Goal: Task Accomplishment & Management: Manage account settings

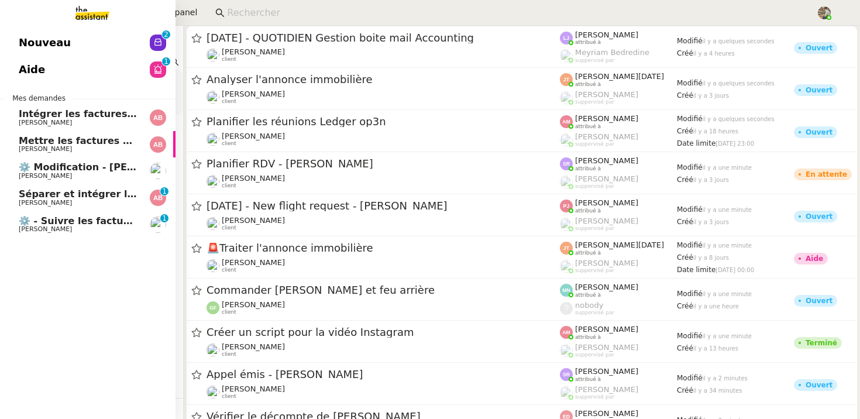
click at [22, 232] on span "[PERSON_NAME]" at bounding box center [45, 229] width 53 height 8
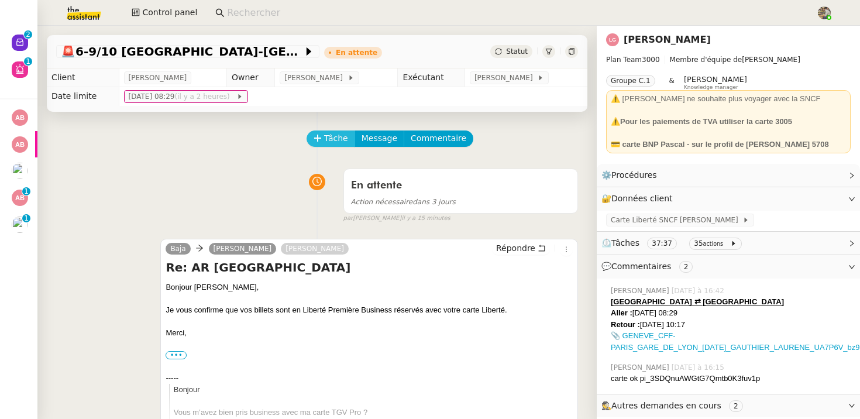
click at [327, 146] on button "Tâche" at bounding box center [330, 138] width 49 height 16
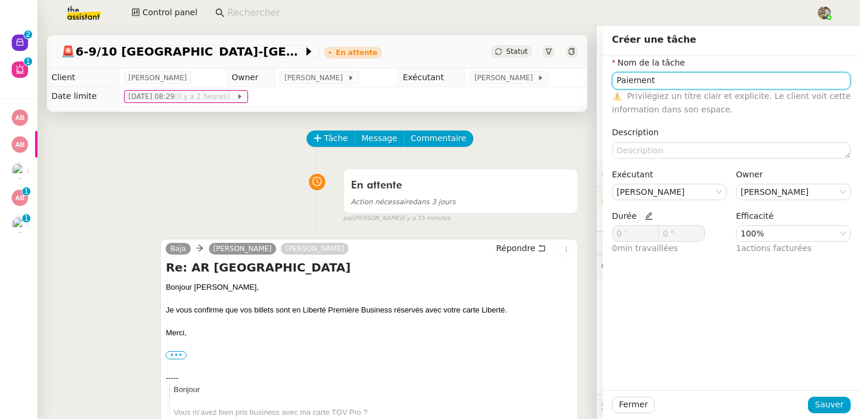
type input "Paiement"
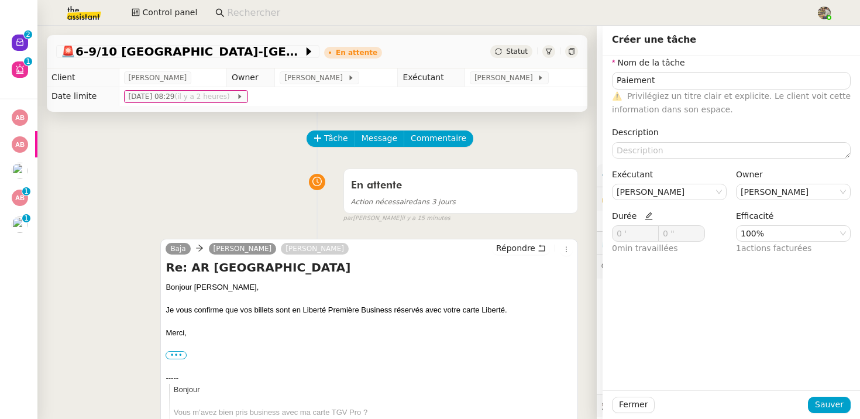
click at [644, 213] on icon at bounding box center [648, 216] width 8 height 8
click at [651, 230] on icon at bounding box center [652, 231] width 4 height 4
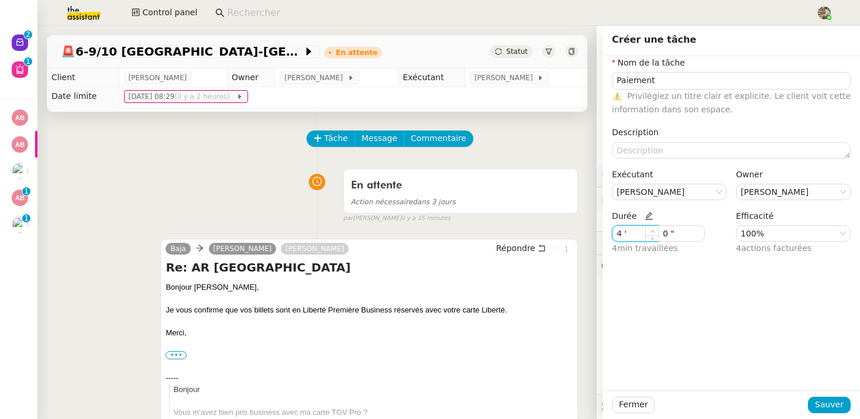
type input "5 '"
click at [651, 230] on icon at bounding box center [652, 231] width 4 height 4
click at [824, 407] on span "Sauver" at bounding box center [829, 404] width 29 height 13
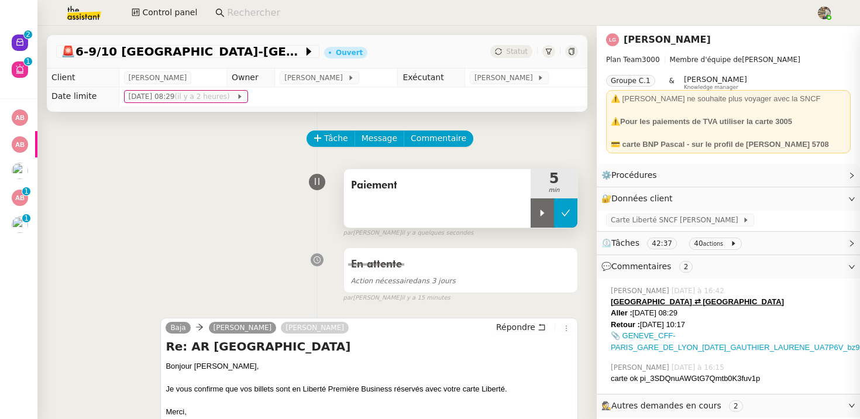
click at [573, 211] on button at bounding box center [565, 212] width 23 height 29
click at [498, 52] on icon at bounding box center [498, 51] width 7 height 7
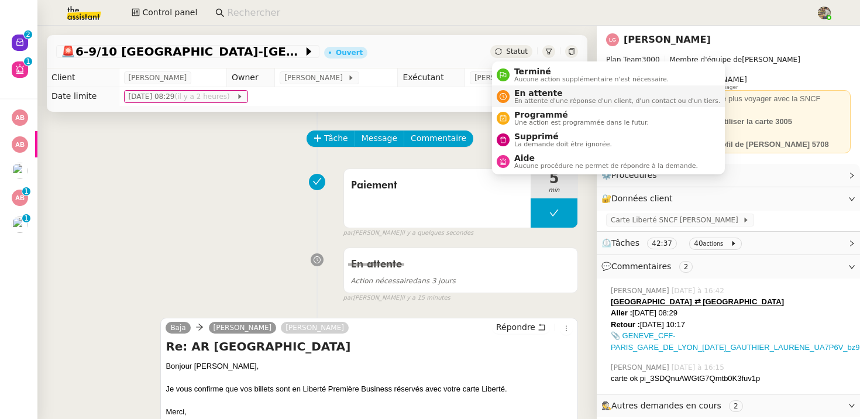
click at [509, 95] on div "En attente En attente d'une réponse d'un client, d'un contact ou d'un tiers." at bounding box center [614, 96] width 211 height 16
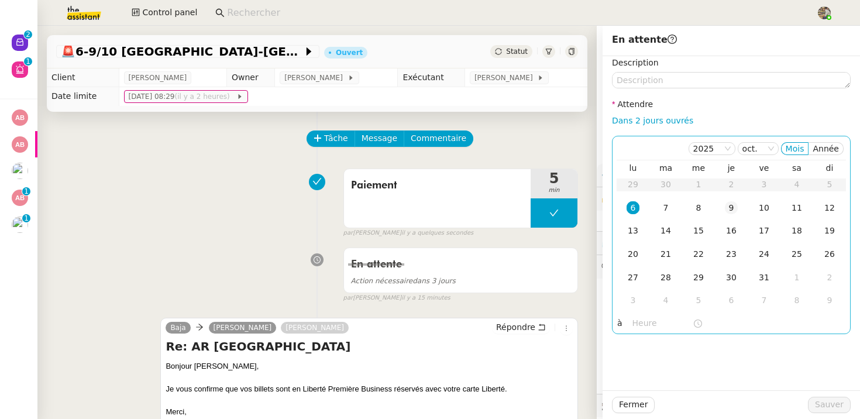
click at [722, 209] on td "9" at bounding box center [731, 207] width 33 height 23
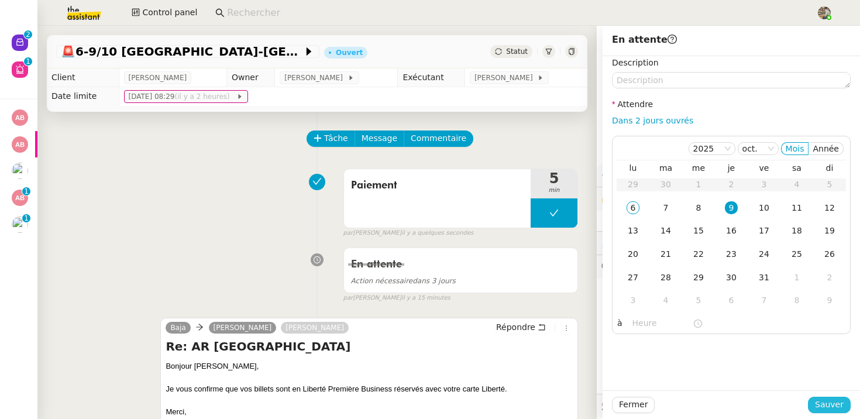
click at [835, 410] on span "Sauver" at bounding box center [829, 404] width 29 height 13
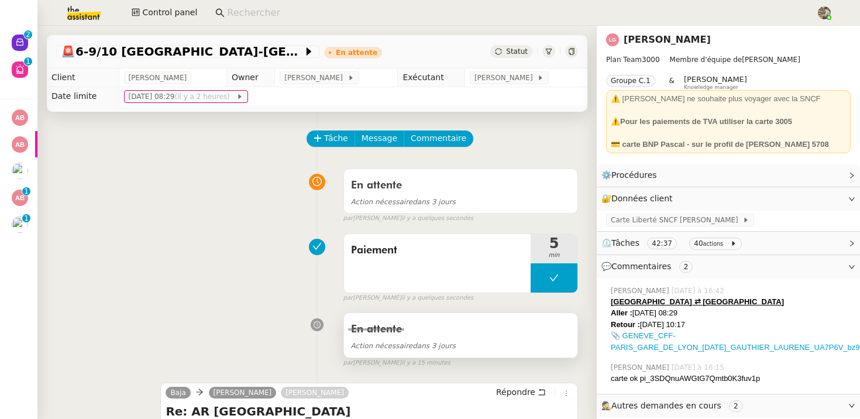
click at [435, 328] on div "En attente" at bounding box center [460, 329] width 219 height 19
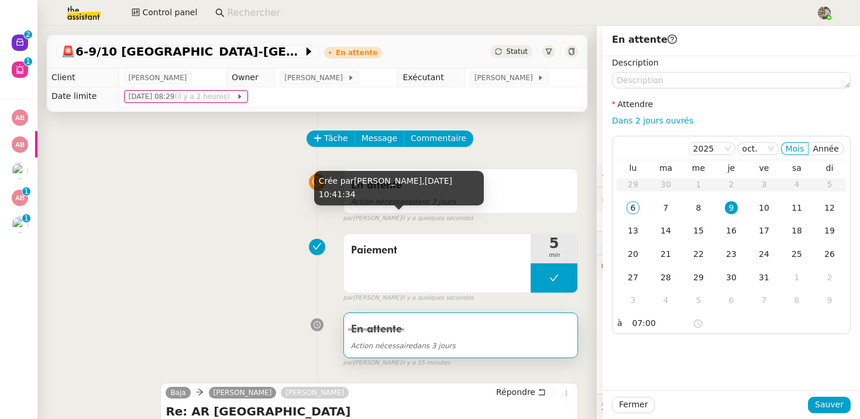
click at [424, 208] on div "Crée par Charles Guillot, 6 oct. 2025, 10:41:34" at bounding box center [399, 192] width 170 height 43
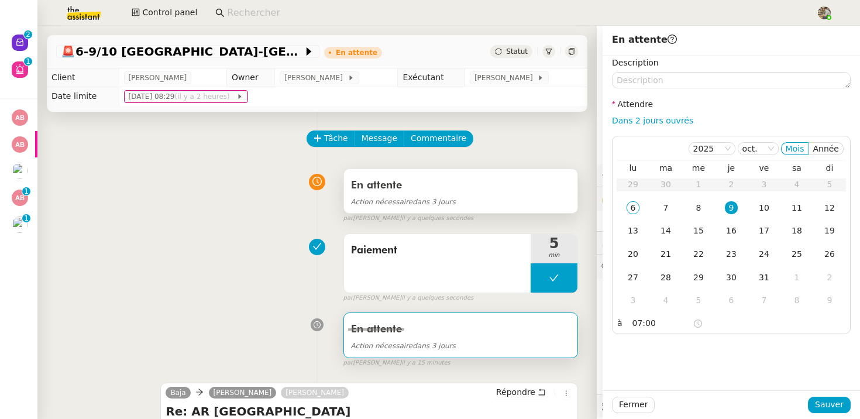
click at [518, 195] on div "Action nécessaire dans 3 jours" at bounding box center [460, 201] width 219 height 13
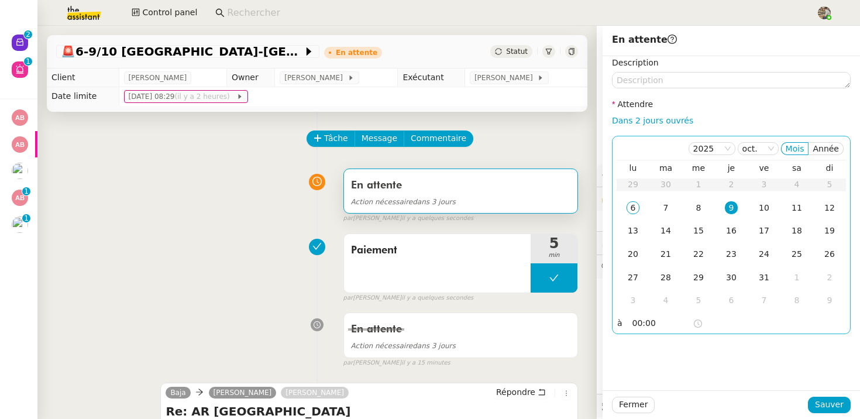
click at [633, 319] on input "00:00" at bounding box center [662, 322] width 60 height 13
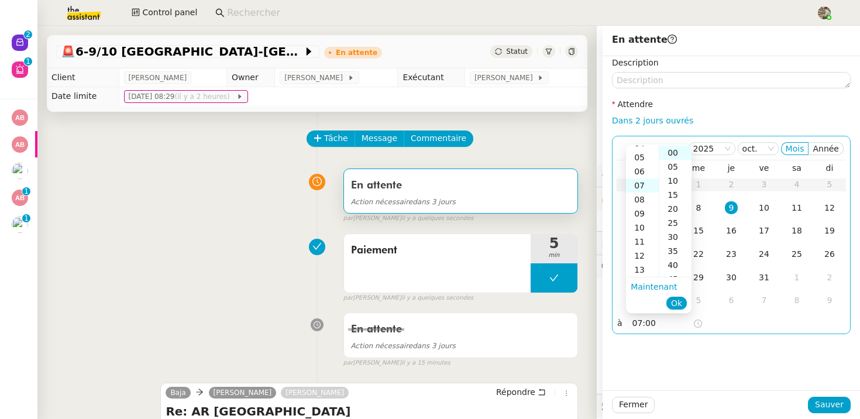
scroll to position [98, 0]
type input "07:00"
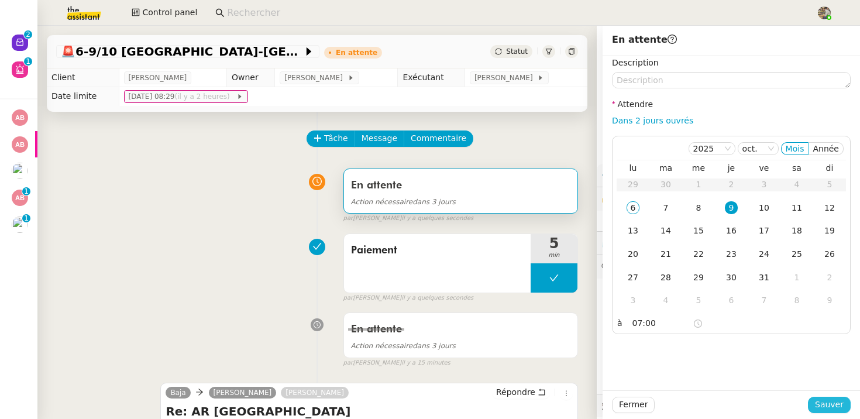
click at [836, 406] on span "Sauver" at bounding box center [829, 404] width 29 height 13
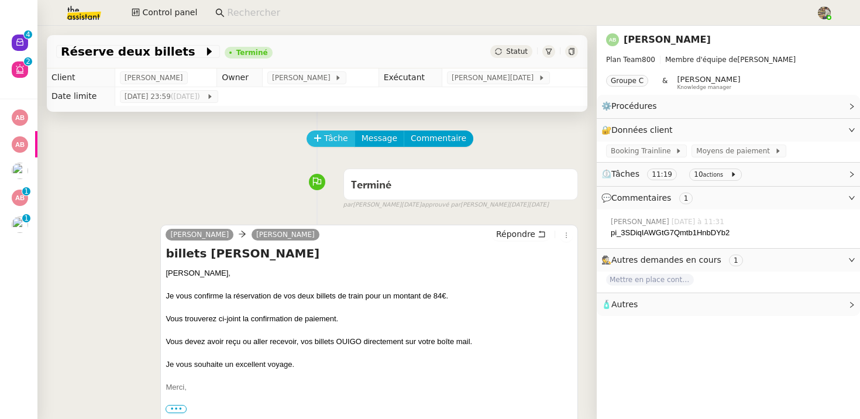
click at [331, 136] on span "Tâche" at bounding box center [336, 138] width 24 height 13
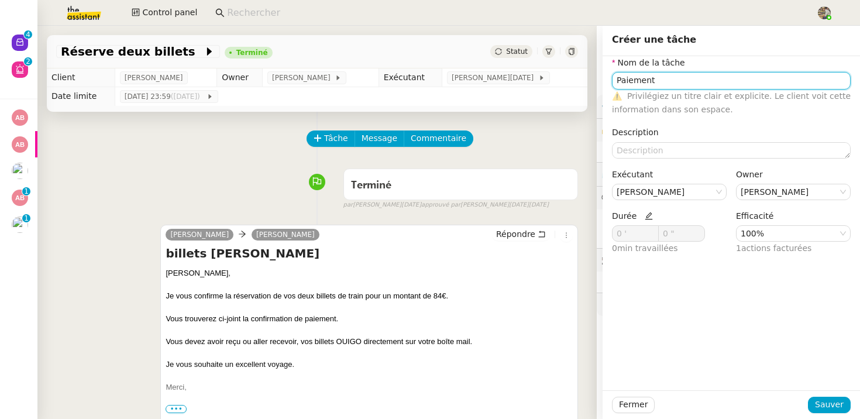
type input "Paiement"
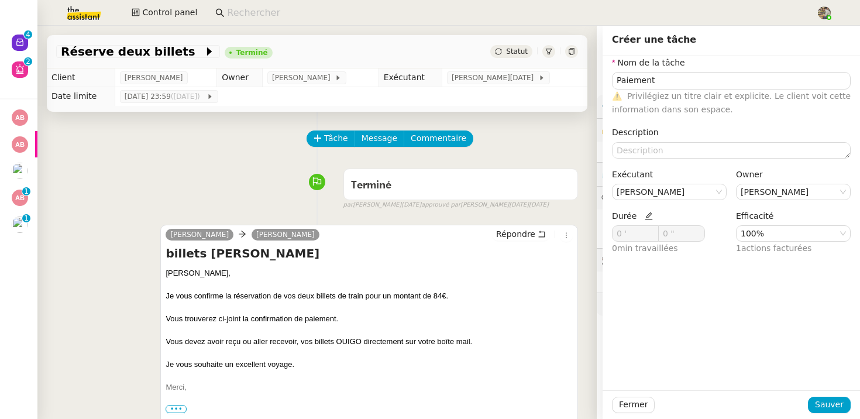
click at [640, 216] on span "Durée" at bounding box center [632, 215] width 41 height 9
click at [646, 212] on icon at bounding box center [648, 216] width 8 height 8
type input "1 '"
click at [652, 227] on span at bounding box center [652, 230] width 7 height 7
click at [829, 405] on span "Sauver" at bounding box center [829, 404] width 29 height 13
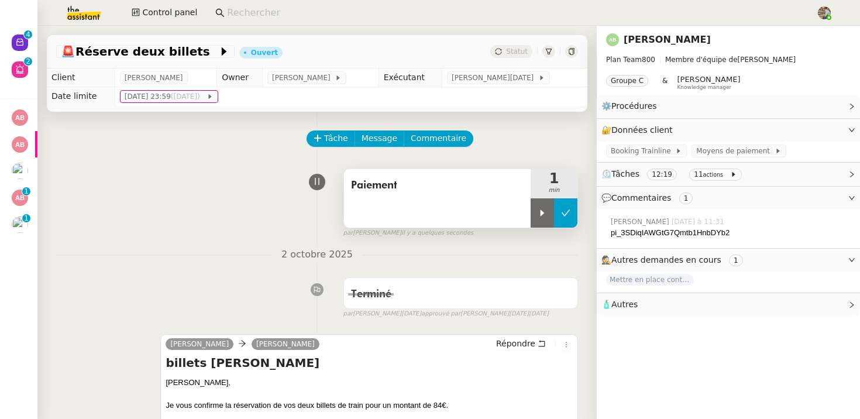
click at [575, 210] on button at bounding box center [565, 212] width 23 height 29
click at [519, 50] on span "Statut" at bounding box center [517, 51] width 22 height 8
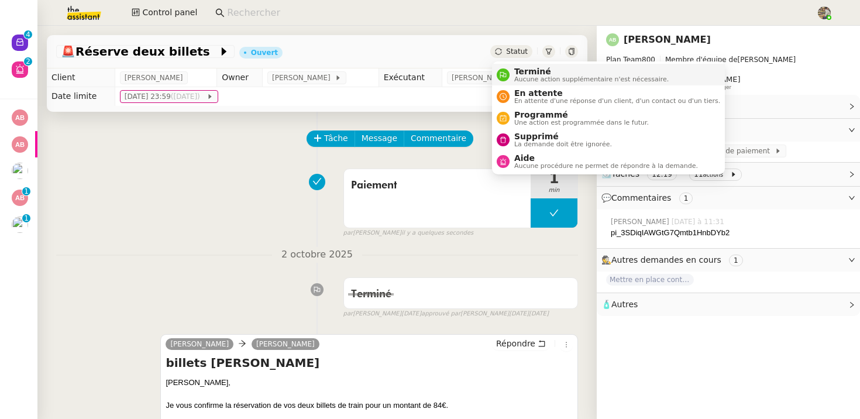
click at [523, 73] on span "Terminé" at bounding box center [591, 71] width 154 height 9
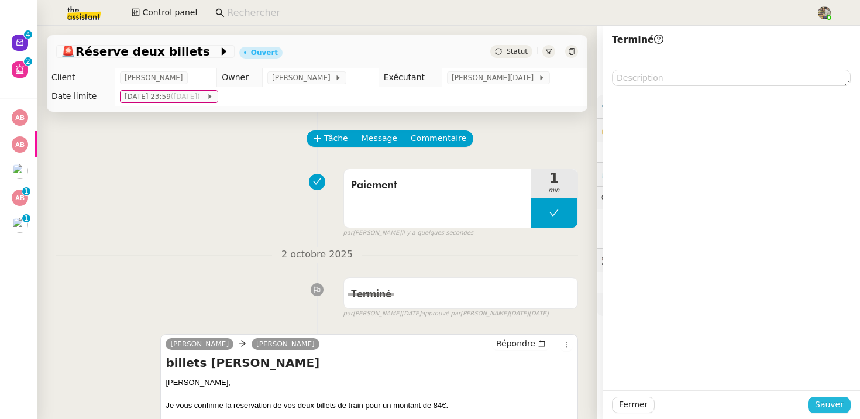
click at [826, 401] on span "Sauver" at bounding box center [829, 404] width 29 height 13
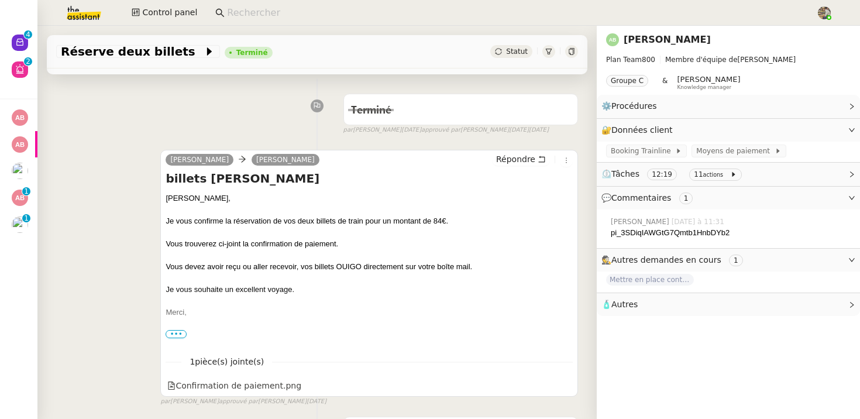
scroll to position [232, 0]
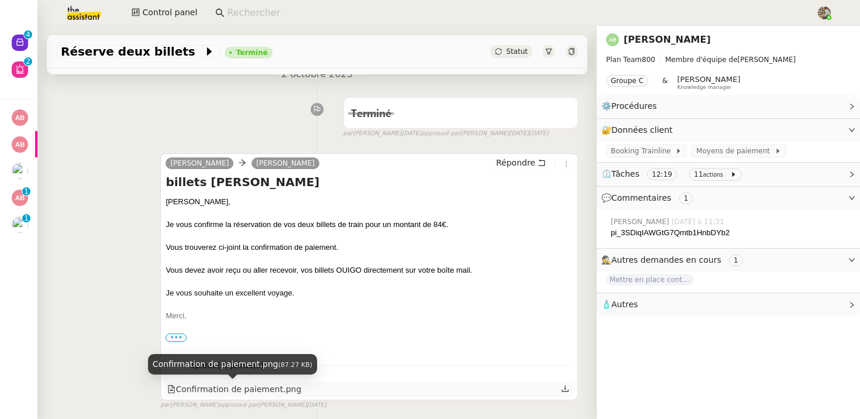
click at [251, 392] on div "Confirmation de paiement.png" at bounding box center [234, 388] width 134 height 13
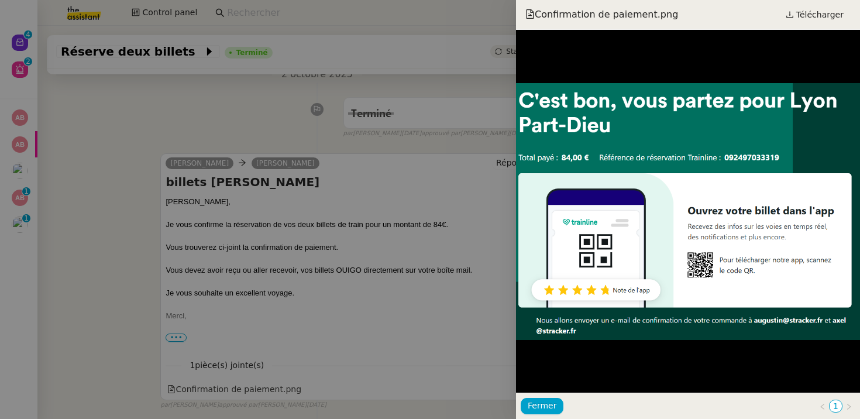
click at [434, 246] on div at bounding box center [430, 209] width 860 height 419
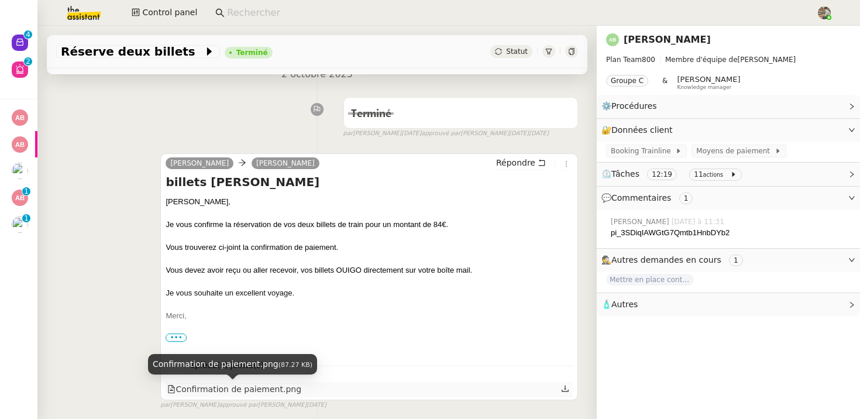
click at [258, 388] on div "Confirmation de paiement.png" at bounding box center [234, 388] width 134 height 13
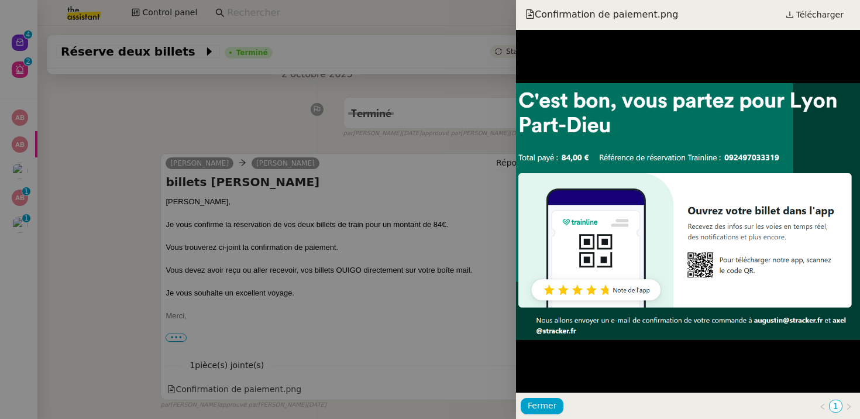
click at [275, 167] on div at bounding box center [430, 209] width 860 height 419
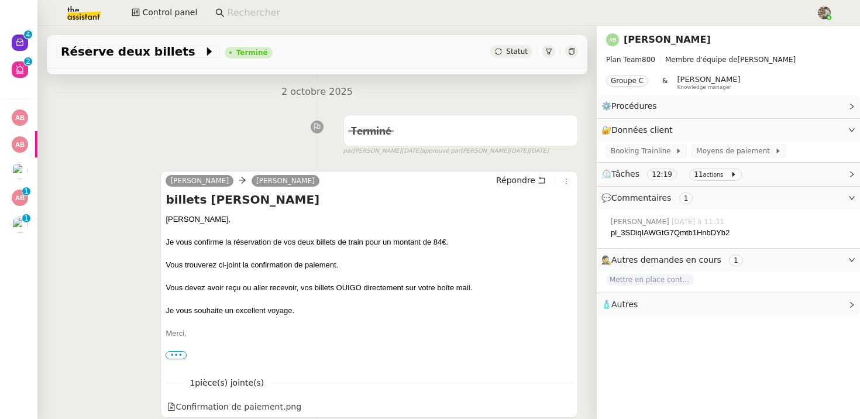
scroll to position [220, 0]
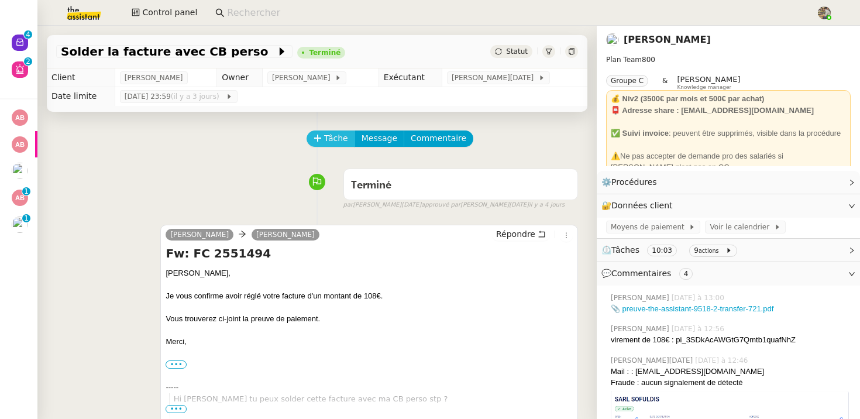
click at [333, 140] on span "Tâche" at bounding box center [336, 138] width 24 height 13
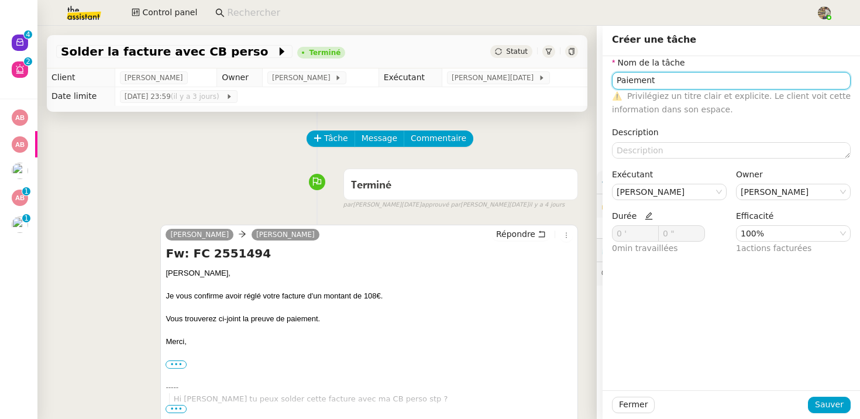
type input "Paiement"
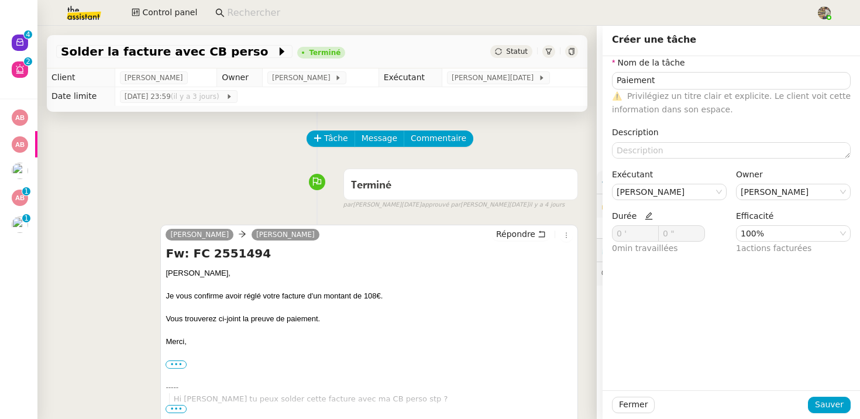
click at [649, 218] on icon at bounding box center [648, 216] width 8 height 8
click at [652, 230] on icon at bounding box center [652, 231] width 4 height 2
type input "2 '"
click at [652, 230] on icon at bounding box center [652, 231] width 4 height 2
click at [823, 403] on span "Sauver" at bounding box center [829, 404] width 29 height 13
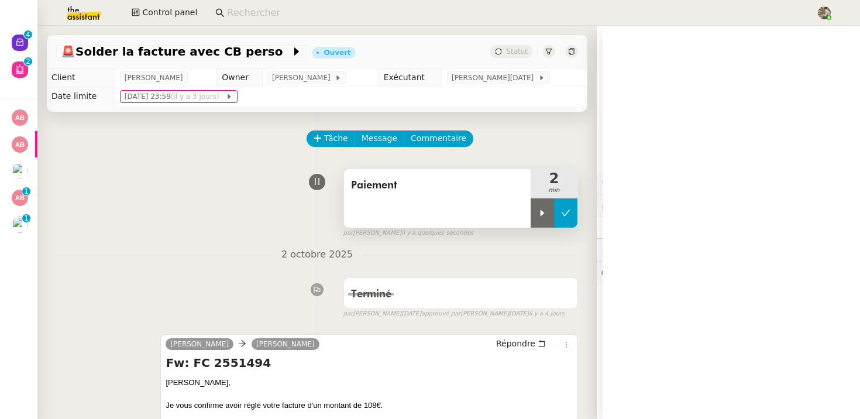
click at [565, 214] on icon at bounding box center [565, 212] width 9 height 6
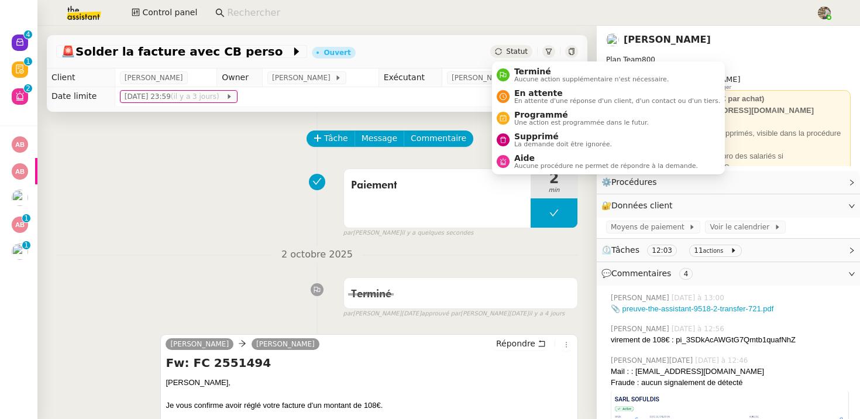
click at [513, 51] on span "Statut" at bounding box center [517, 51] width 22 height 8
click at [516, 73] on span "Terminé" at bounding box center [591, 71] width 154 height 9
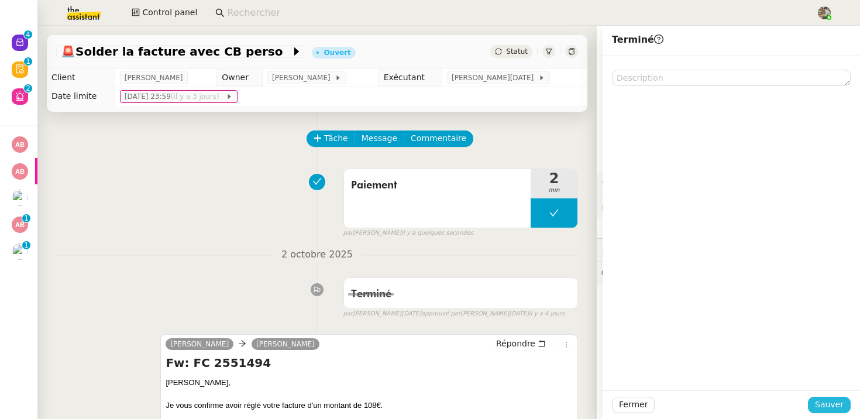
click at [827, 409] on span "Sauver" at bounding box center [829, 404] width 29 height 13
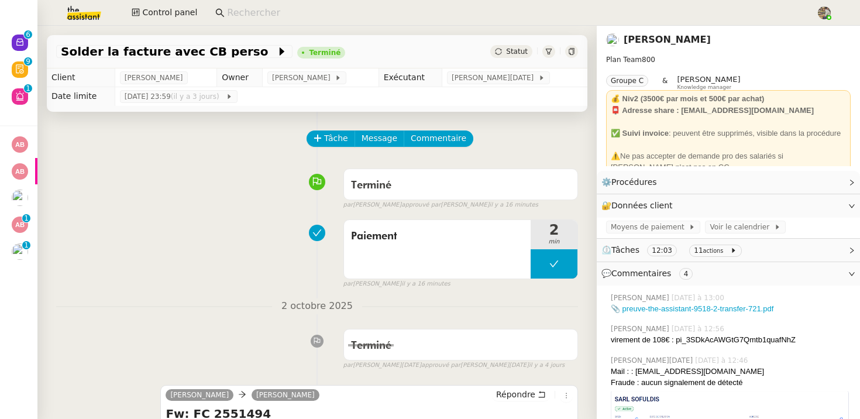
click at [273, 8] on input at bounding box center [515, 13] width 577 height 16
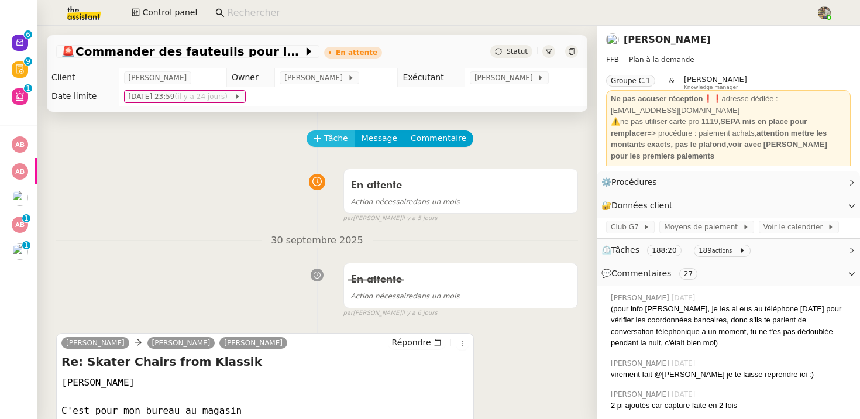
click at [324, 132] on span "Tâche" at bounding box center [336, 138] width 24 height 13
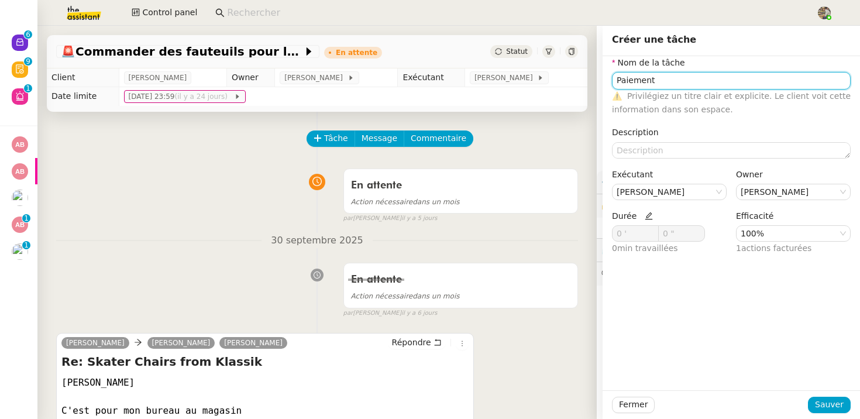
type input "Paiement"
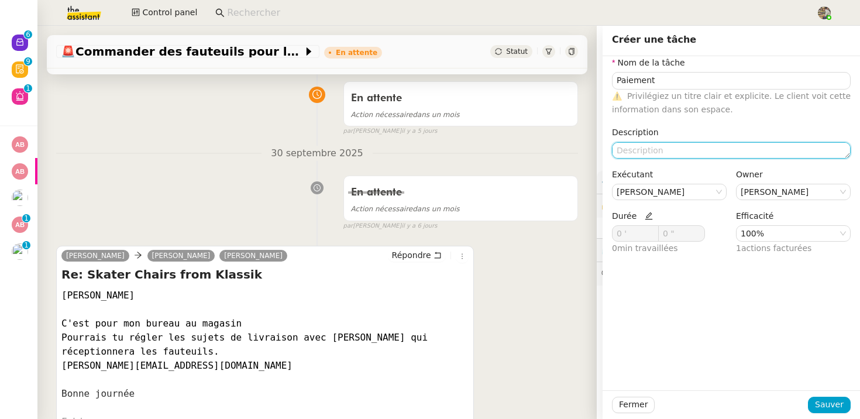
scroll to position [104, 0]
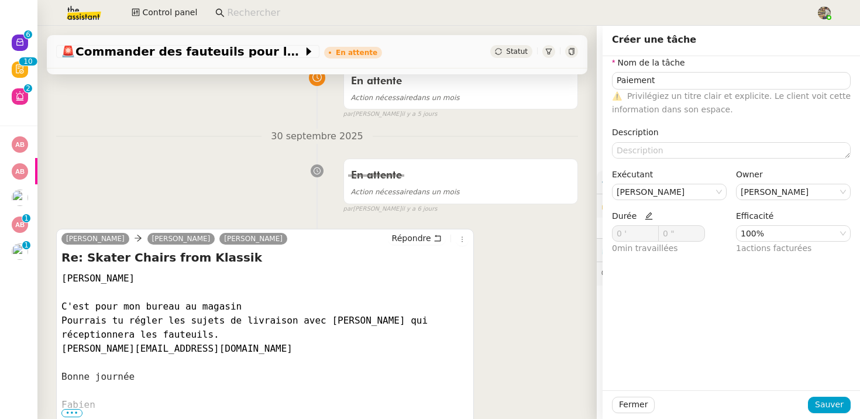
click at [645, 216] on icon at bounding box center [648, 216] width 8 height 8
drag, startPoint x: 622, startPoint y: 233, endPoint x: 561, endPoint y: 233, distance: 60.8
click at [563, 233] on app-ticket "🚨 Commander des fauteuils pour le bureau En attente Statut Client Fabien Bornan…" at bounding box center [448, 222] width 822 height 393
type input "120 '"
click at [834, 409] on span "Sauver" at bounding box center [829, 404] width 29 height 13
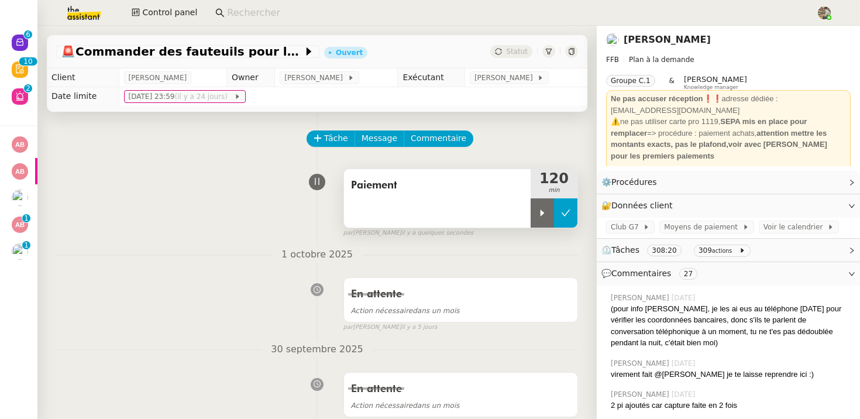
click at [563, 222] on button at bounding box center [565, 212] width 23 height 29
click at [510, 50] on span "Statut" at bounding box center [517, 51] width 22 height 8
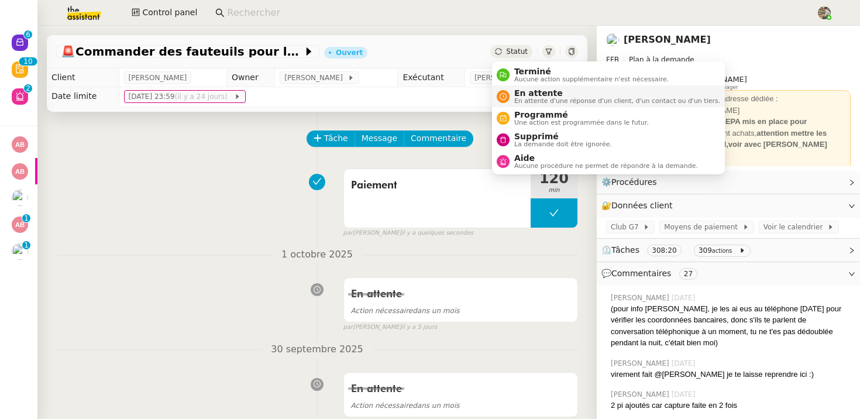
click at [519, 93] on span "En attente" at bounding box center [617, 92] width 206 height 9
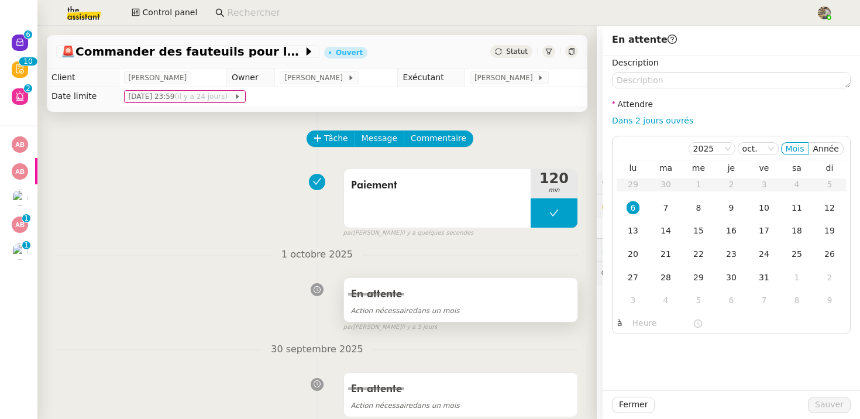
click at [454, 303] on div "Action nécessaire dans un mois" at bounding box center [460, 309] width 219 height 13
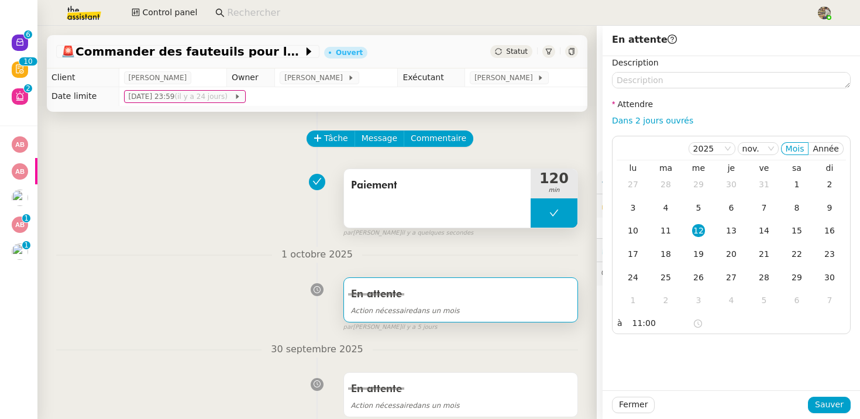
click at [440, 199] on div "Paiement" at bounding box center [437, 198] width 187 height 58
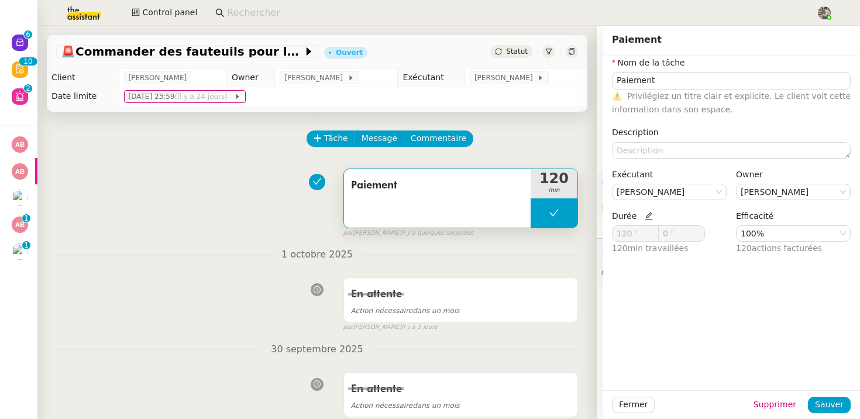
click at [505, 47] on div "Statut" at bounding box center [511, 51] width 42 height 13
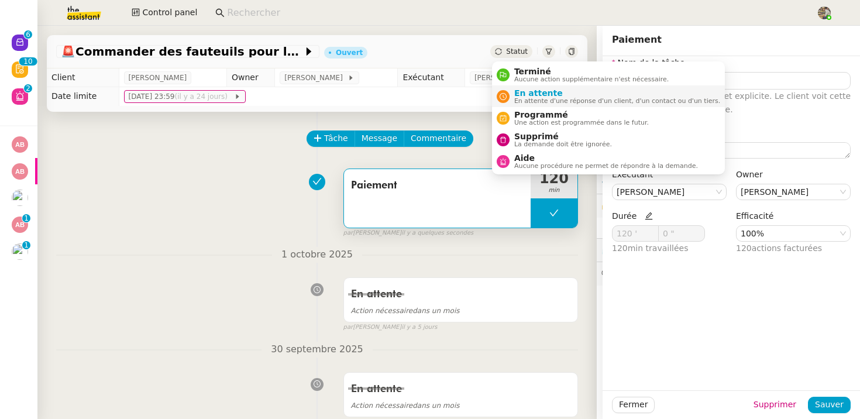
click at [507, 92] on nz-avatar at bounding box center [502, 96] width 13 height 13
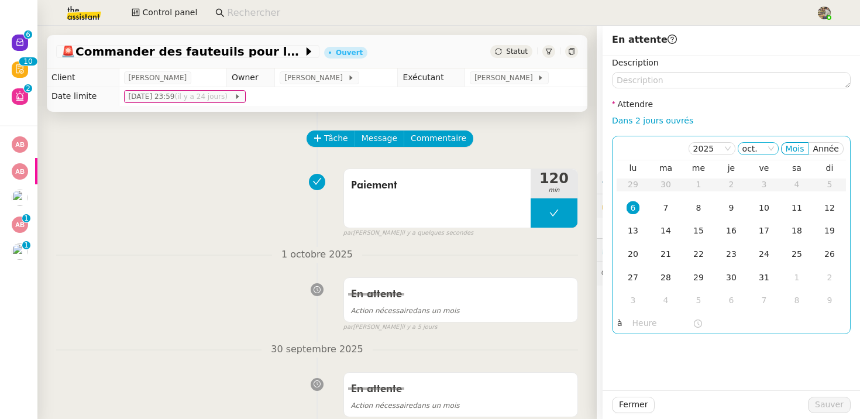
click at [748, 147] on nz-select-item "oct." at bounding box center [758, 149] width 32 height 12
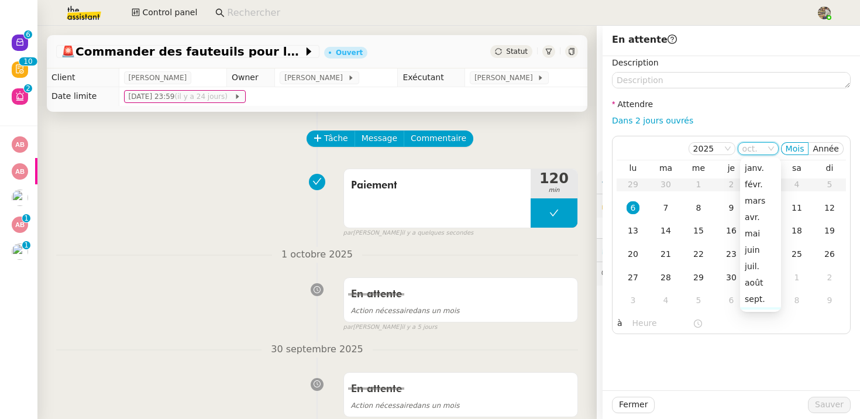
scroll to position [75, 0]
click at [754, 255] on div "nov." at bounding box center [760, 256] width 32 height 11
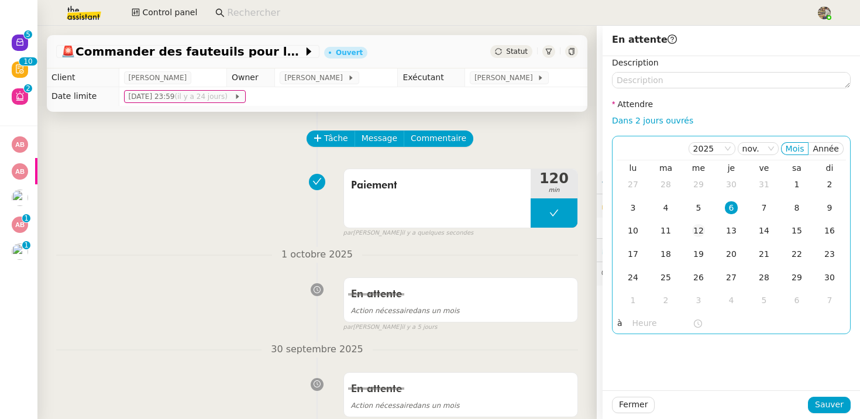
click at [699, 232] on div "12" at bounding box center [698, 230] width 13 height 13
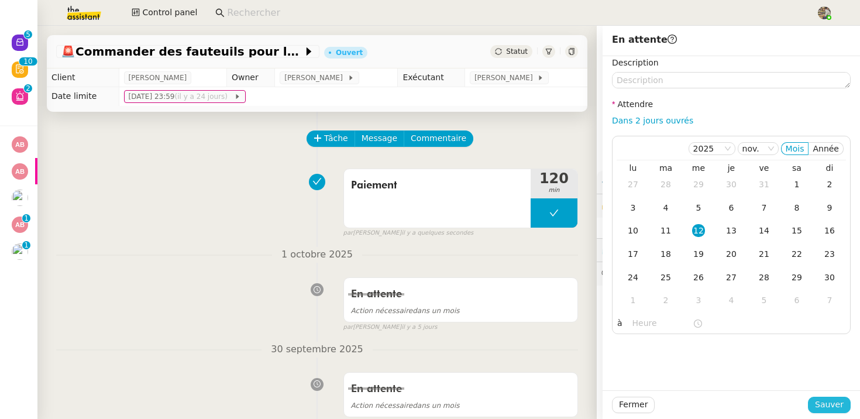
click at [829, 412] on button "Sauver" at bounding box center [829, 404] width 43 height 16
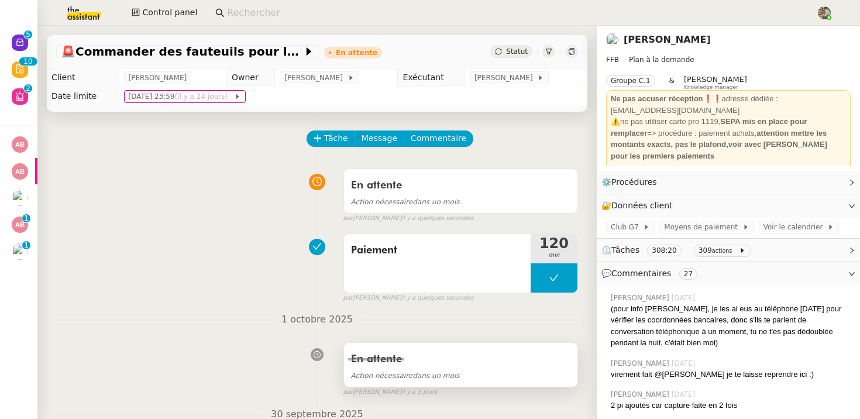
click at [416, 364] on div "En attente" at bounding box center [460, 359] width 219 height 19
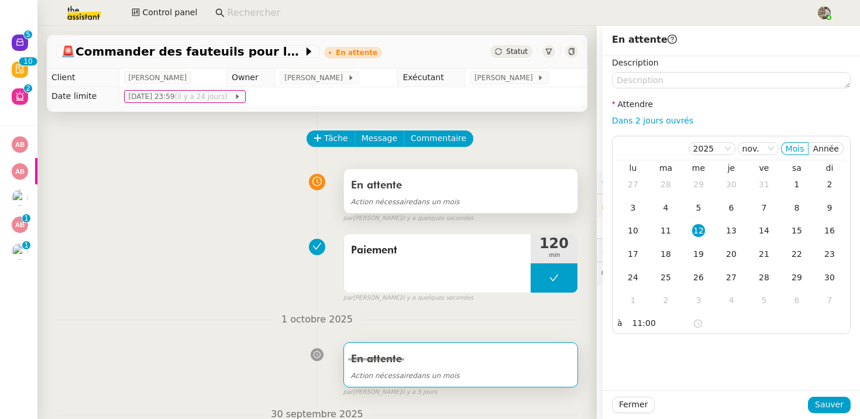
click at [475, 174] on div "En attente Action nécessaire dans un mois" at bounding box center [460, 191] width 233 height 44
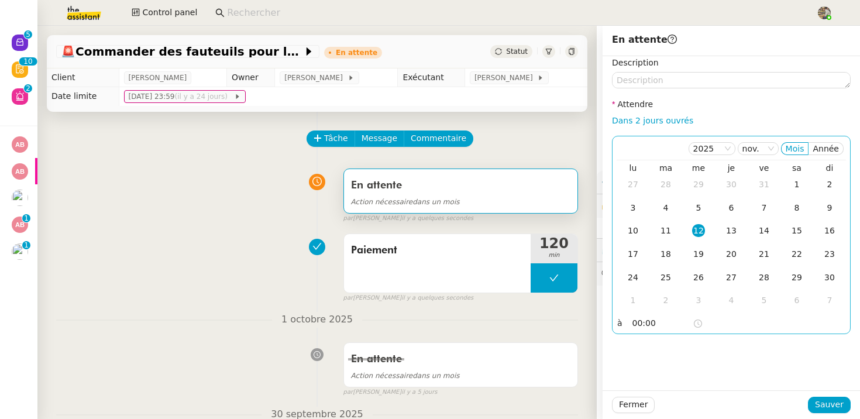
click at [633, 324] on input "00:00" at bounding box center [662, 322] width 60 height 13
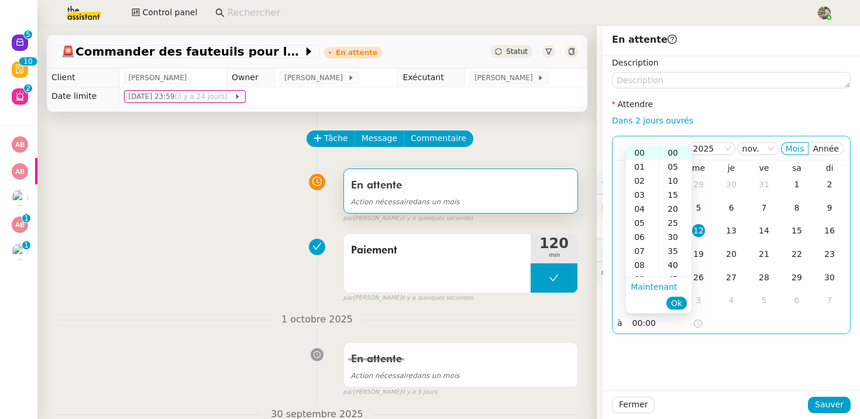
click at [633, 324] on input "00:00" at bounding box center [662, 322] width 60 height 13
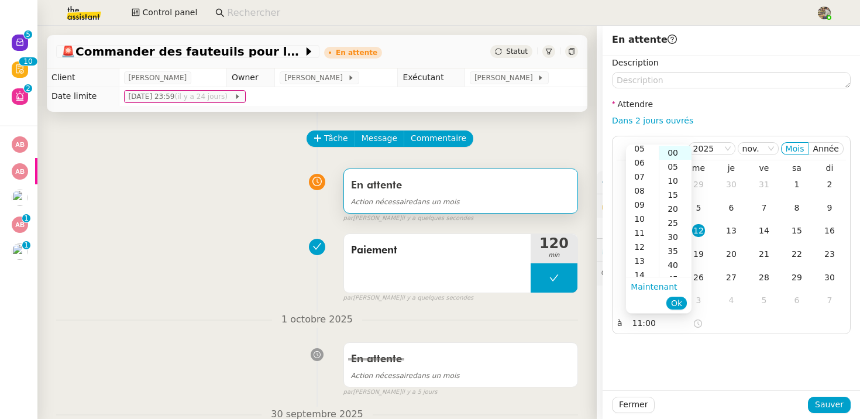
scroll to position [154, 0]
type input "11:00"
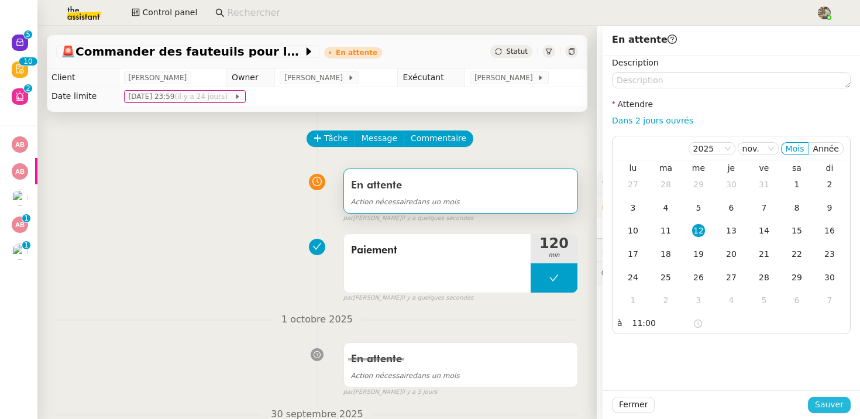
click at [827, 402] on span "Sauver" at bounding box center [829, 404] width 29 height 13
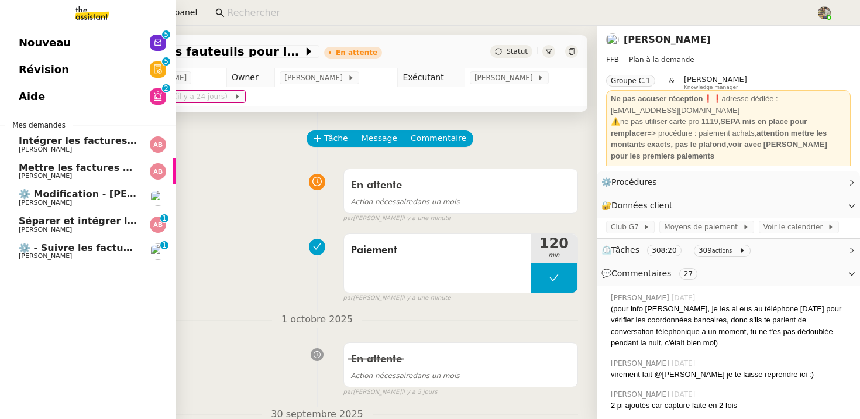
click at [108, 247] on span "⚙️ - Suivre les factures d'exploitation" at bounding box center [117, 247] width 197 height 11
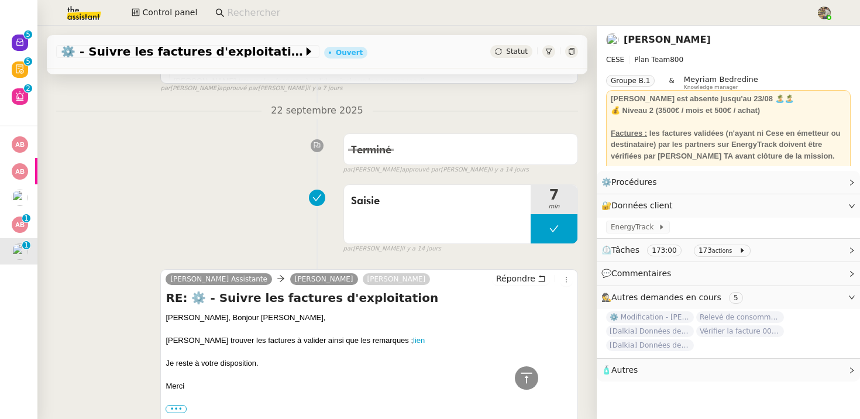
scroll to position [604, 0]
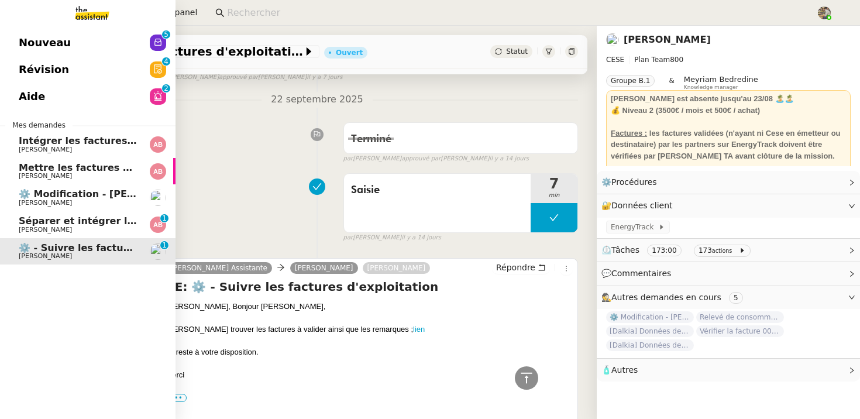
click at [23, 225] on span "Séparer et intégrer les avoirs à ENERGYTRACK" at bounding box center [142, 220] width 246 height 11
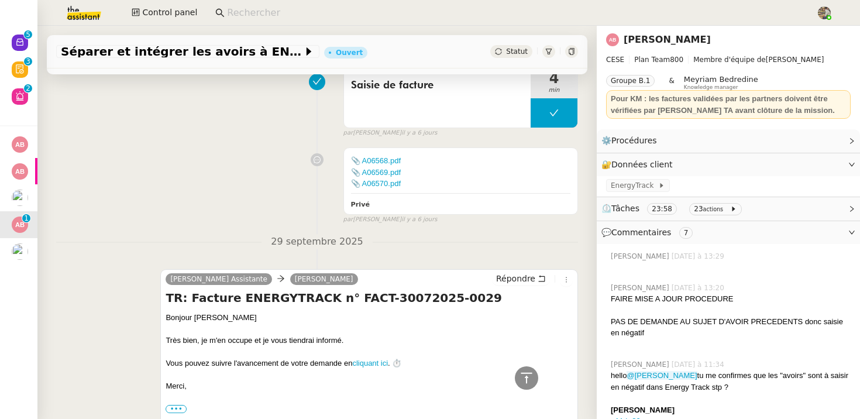
scroll to position [1761, 0]
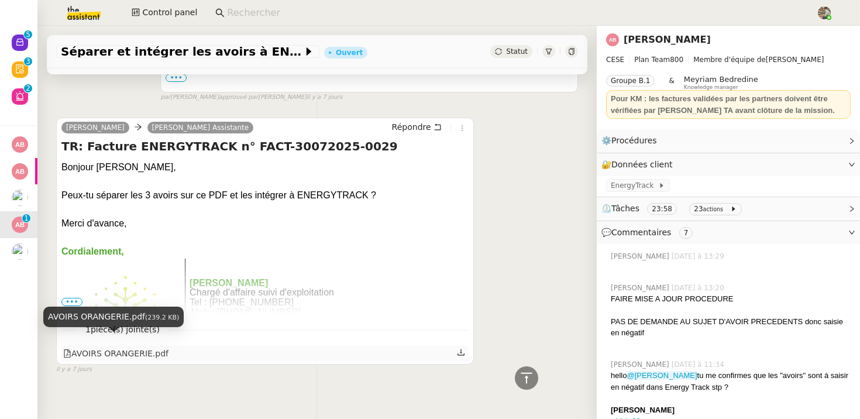
click at [147, 347] on div "AVOIRS ORANGERIE.pdf" at bounding box center [115, 353] width 105 height 13
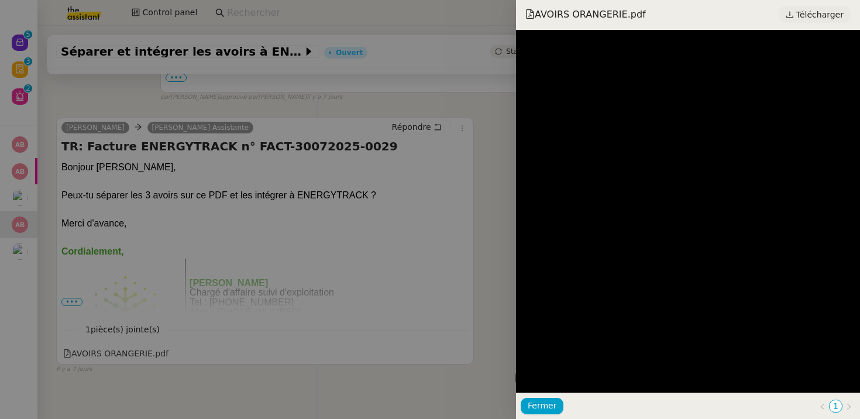
click at [811, 18] on span "Télécharger" at bounding box center [819, 14] width 47 height 15
click at [337, 167] on div at bounding box center [430, 209] width 860 height 419
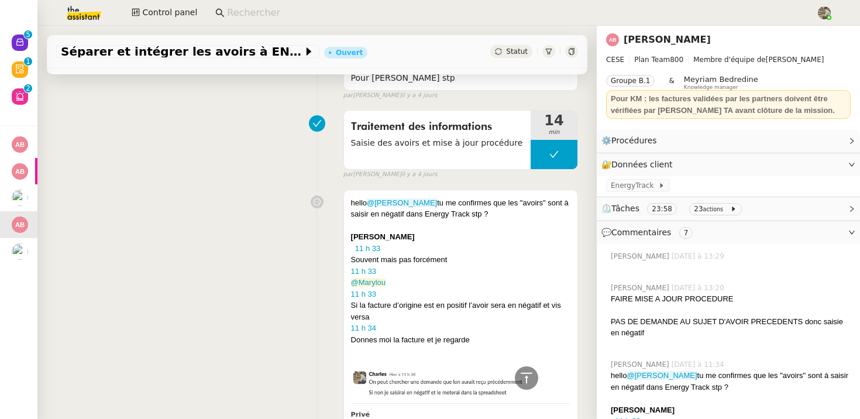
scroll to position [472, 0]
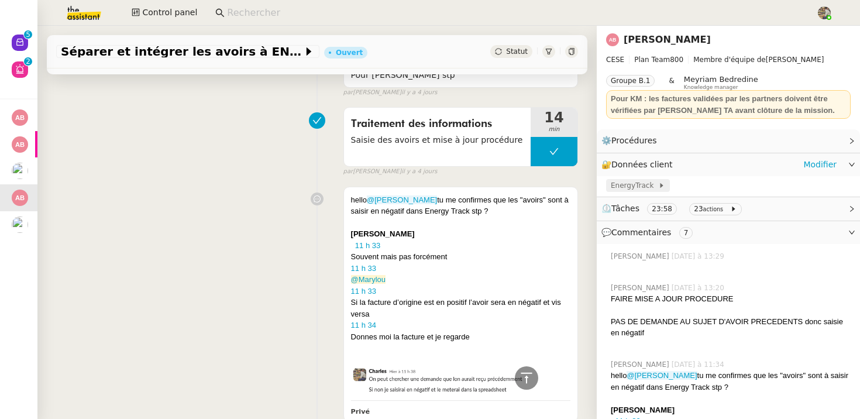
click at [617, 186] on span "EnergyTrack" at bounding box center [633, 186] width 47 height 12
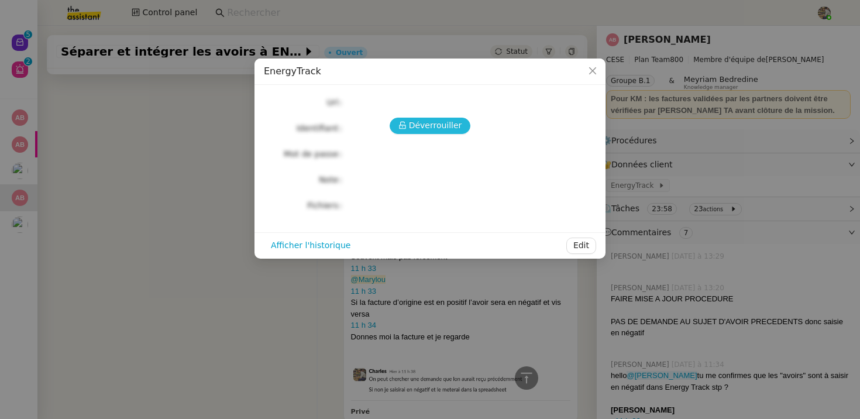
click at [454, 122] on span "Déverrouiller" at bounding box center [435, 125] width 53 height 13
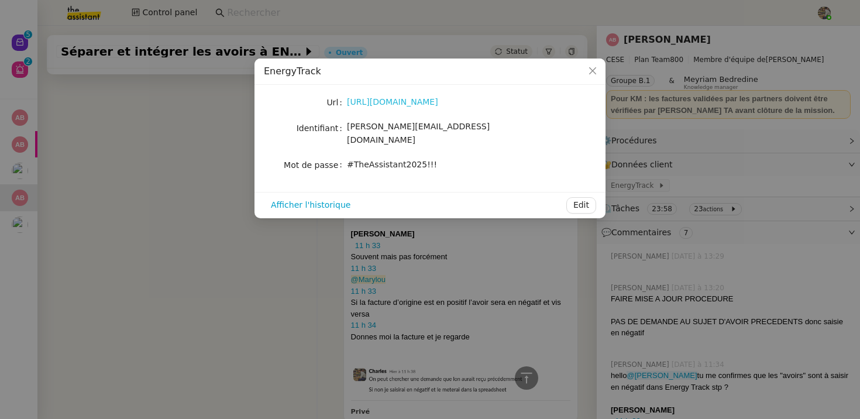
click at [405, 105] on link "https://energytrack.fr/" at bounding box center [392, 101] width 91 height 9
click at [383, 126] on span "[PERSON_NAME][EMAIL_ADDRESS][DOMAIN_NAME]" at bounding box center [418, 133] width 143 height 23
copy span "[PERSON_NAME][EMAIL_ADDRESS][DOMAIN_NAME]"
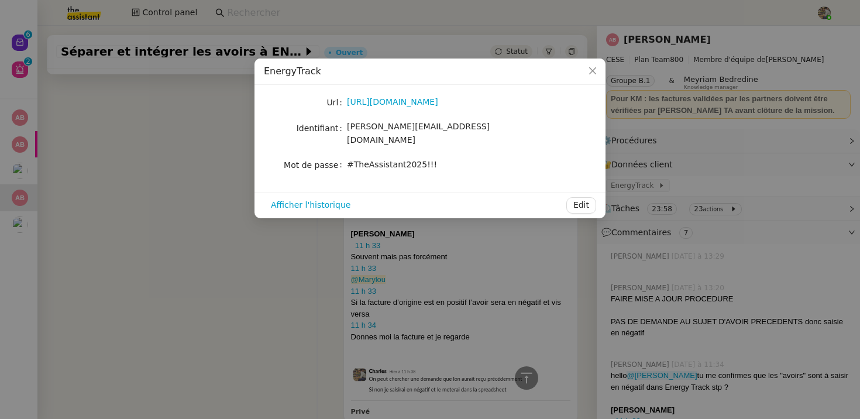
click at [405, 160] on span "#TheAssistant2025!!!" at bounding box center [392, 164] width 90 height 9
copy div "#TheAssistant2025!!! Afficher l'historique Edit"
click at [188, 306] on nz-modal-container "EnergyTrack Url https://energytrack.fr/ Identifiant camille.assistante@cese.fr …" at bounding box center [430, 209] width 860 height 419
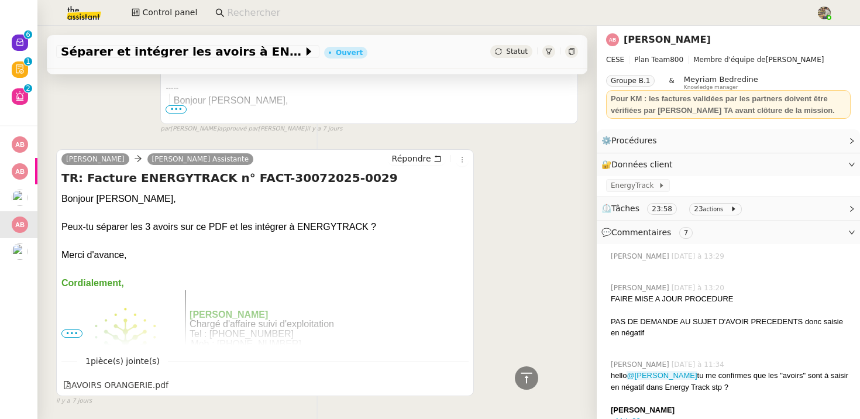
scroll to position [1761, 0]
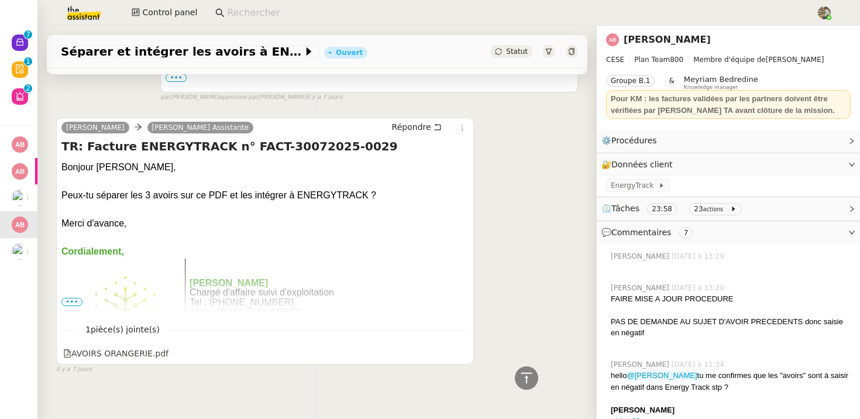
click at [67, 298] on span "•••" at bounding box center [71, 302] width 21 height 8
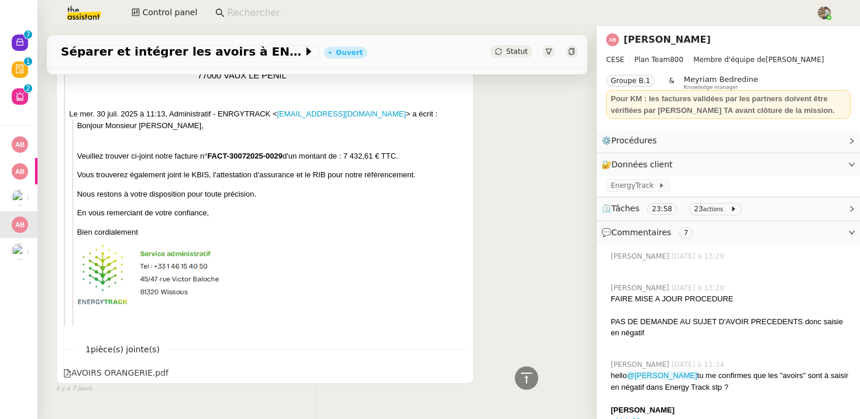
scroll to position [378, 0]
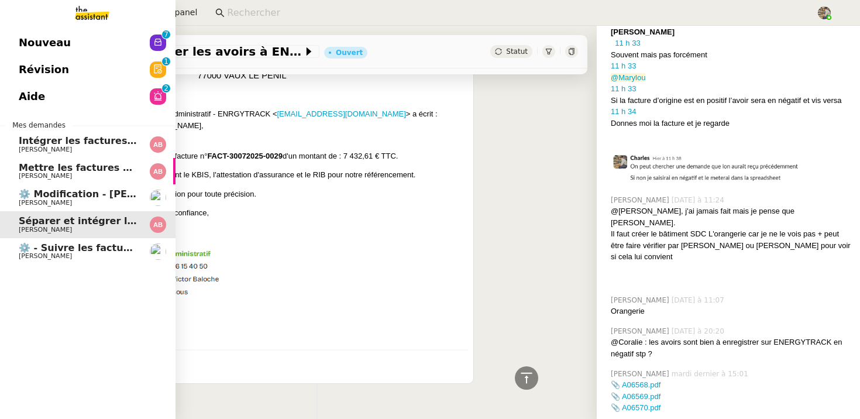
click at [58, 168] on span "Mettre les factures sur ENERGYTRACK" at bounding box center [119, 167] width 201 height 11
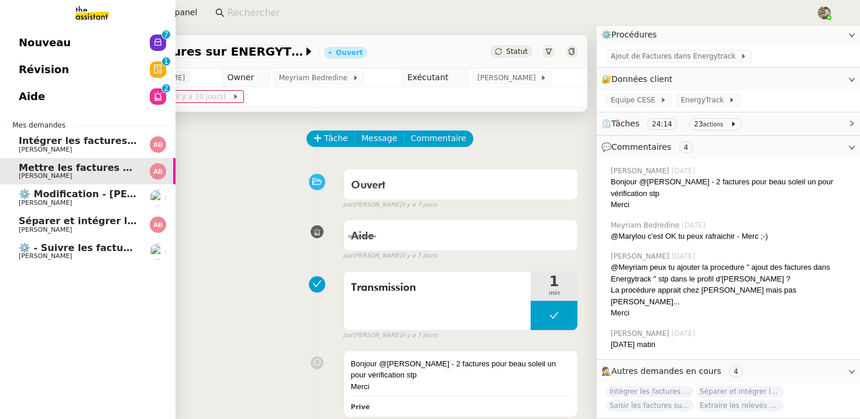
click at [25, 201] on span "[PERSON_NAME]" at bounding box center [45, 203] width 53 height 8
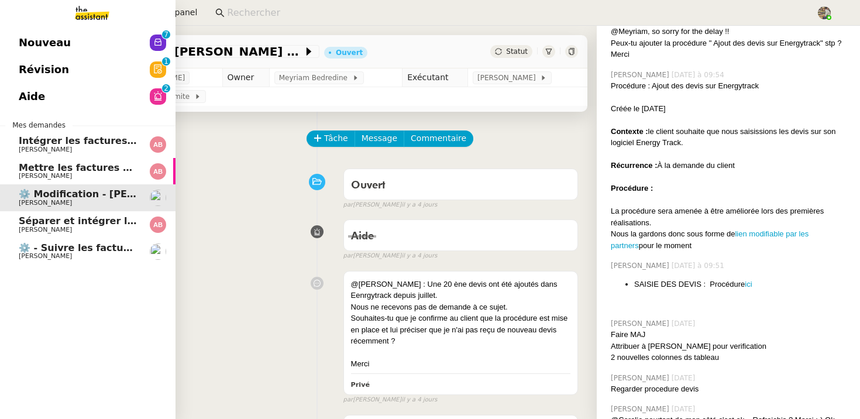
click at [116, 149] on span "[PERSON_NAME]" at bounding box center [78, 149] width 118 height 7
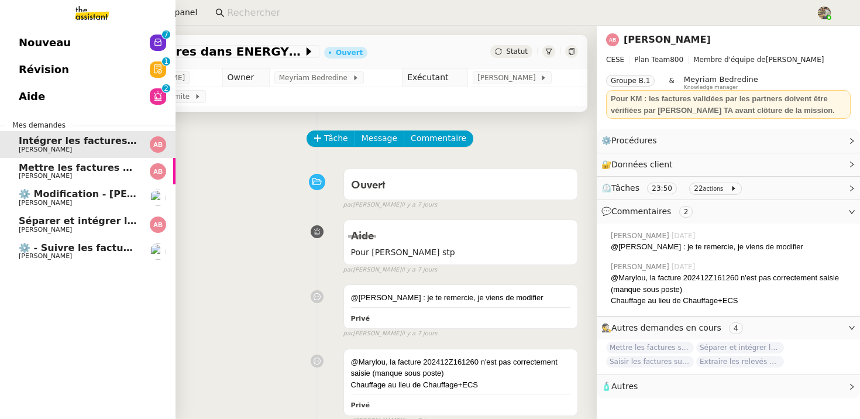
click at [119, 168] on span "Mettre les factures sur ENERGYTRACK" at bounding box center [119, 167] width 201 height 11
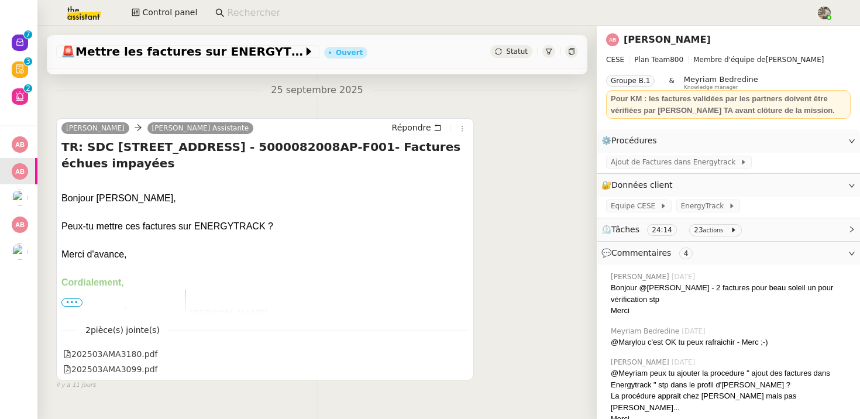
scroll to position [1359, 0]
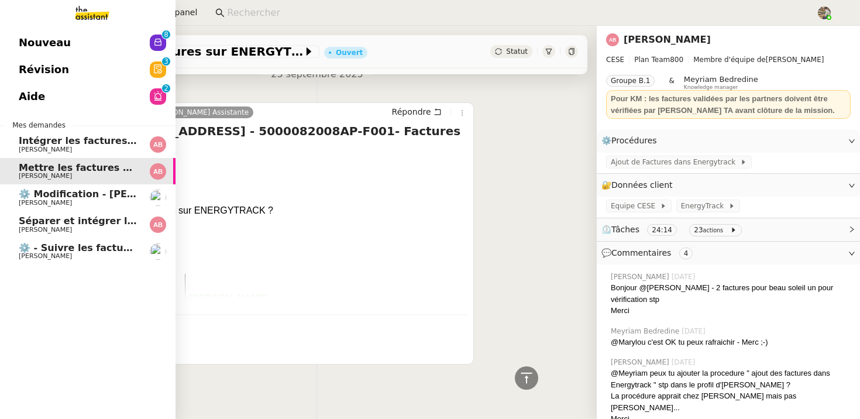
click at [19, 232] on span "[PERSON_NAME]" at bounding box center [45, 230] width 53 height 8
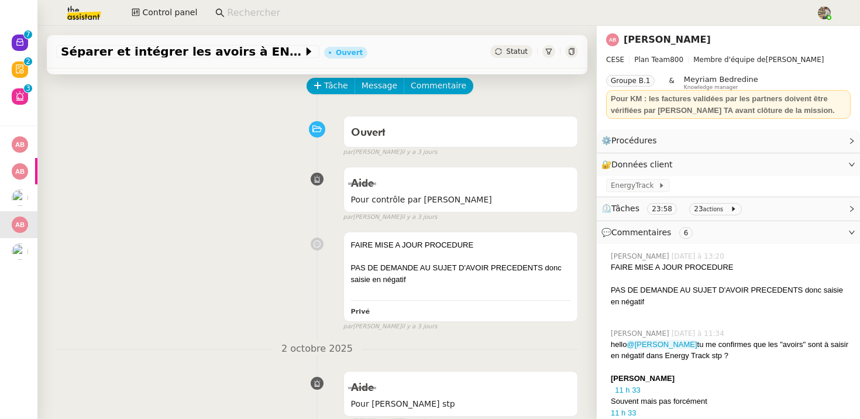
scroll to position [66, 0]
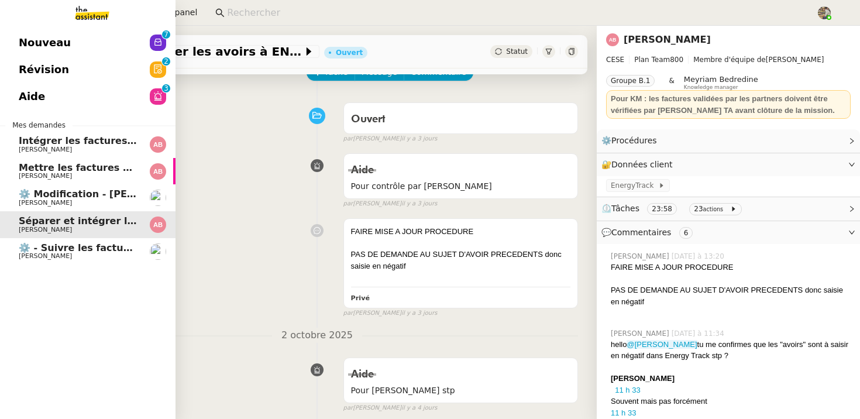
click at [33, 168] on span "Mettre les factures sur ENERGYTRACK" at bounding box center [119, 167] width 201 height 11
click at [43, 173] on span "[PERSON_NAME]" at bounding box center [45, 176] width 53 height 8
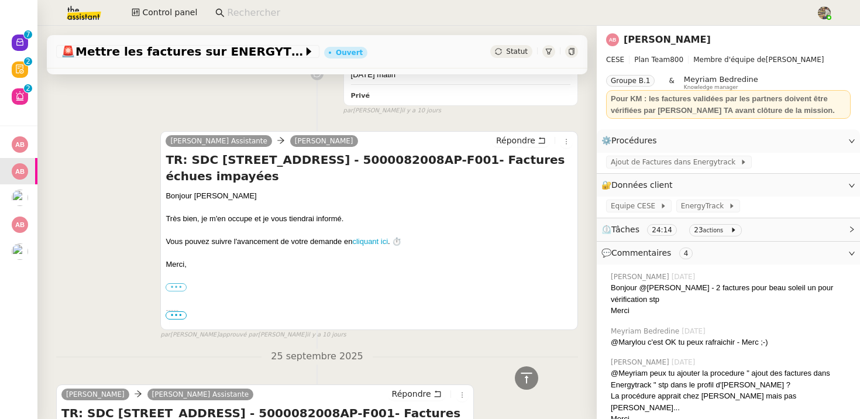
scroll to position [1359, 0]
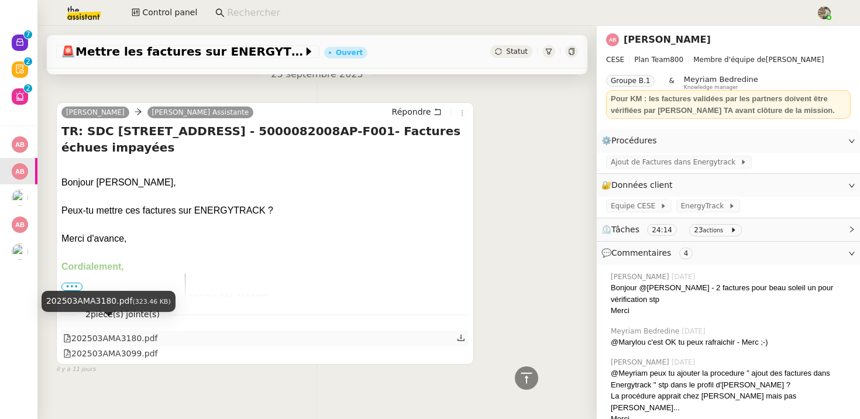
click at [107, 332] on div "202503AMA3180.pdf" at bounding box center [110, 338] width 94 height 13
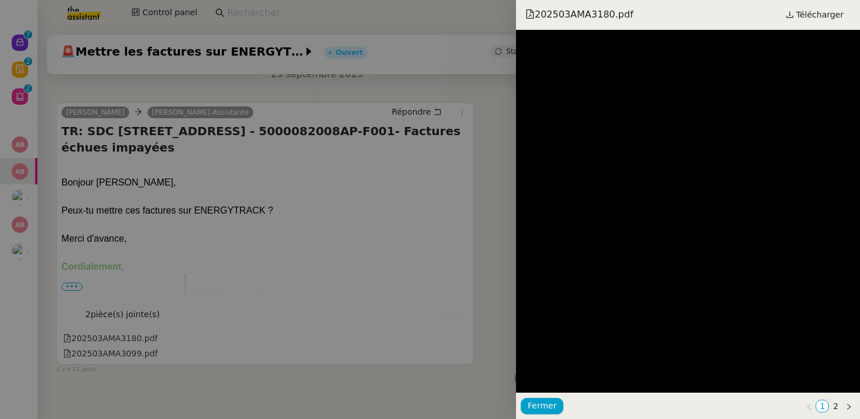
click at [303, 192] on div at bounding box center [430, 209] width 860 height 419
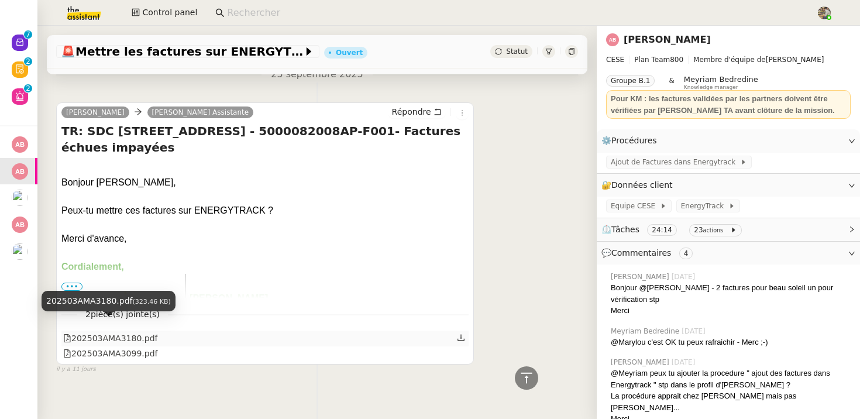
click at [136, 332] on div "202503AMA3180.pdf" at bounding box center [110, 338] width 94 height 13
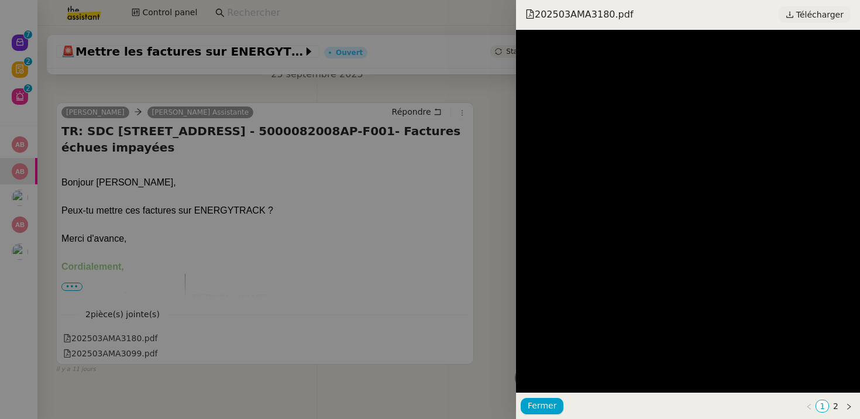
click at [809, 15] on span "Télécharger" at bounding box center [819, 14] width 47 height 15
click at [307, 180] on div at bounding box center [430, 209] width 860 height 419
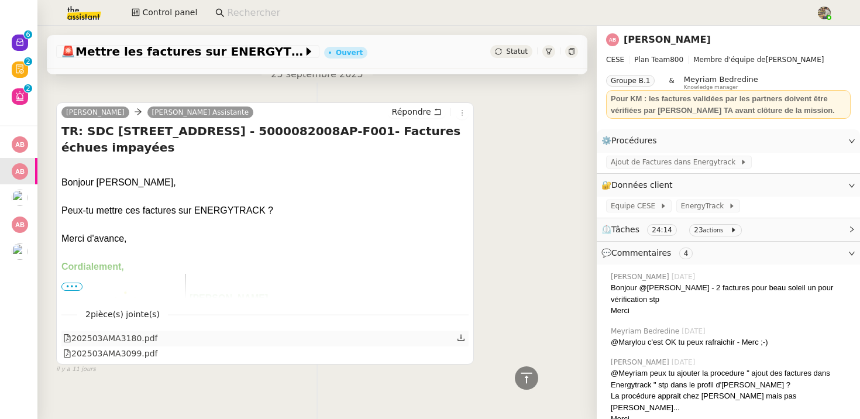
click at [113, 332] on div "202503AMA3180.pdf" at bounding box center [110, 338] width 94 height 13
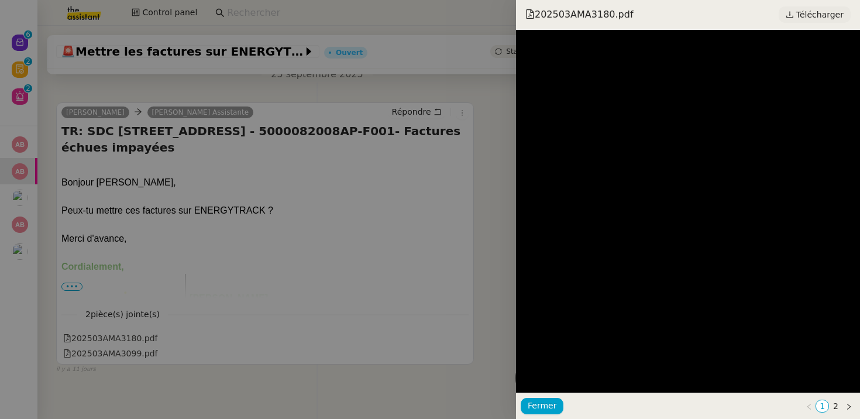
click at [801, 11] on span "Télécharger" at bounding box center [819, 14] width 47 height 15
click at [312, 295] on div at bounding box center [430, 209] width 860 height 419
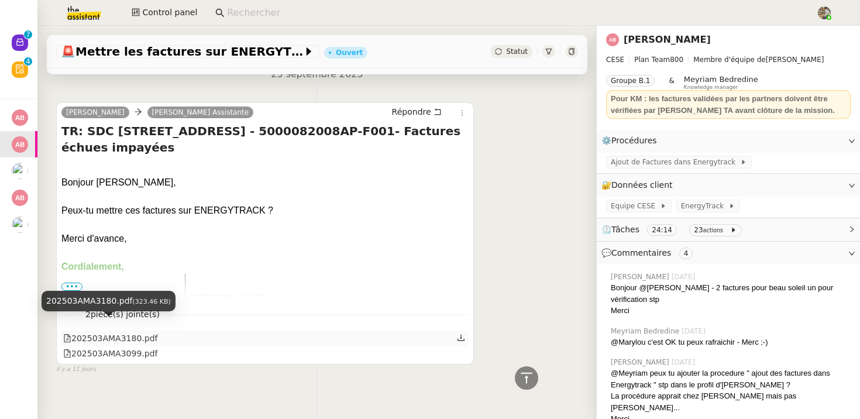
click at [120, 332] on div "202503AMA3180.pdf" at bounding box center [110, 338] width 94 height 13
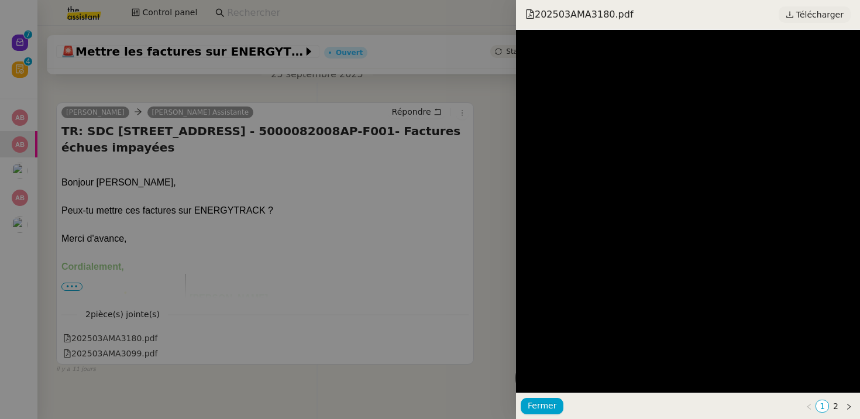
click at [829, 16] on span "Télécharger" at bounding box center [819, 14] width 47 height 15
click at [232, 318] on div at bounding box center [430, 209] width 860 height 419
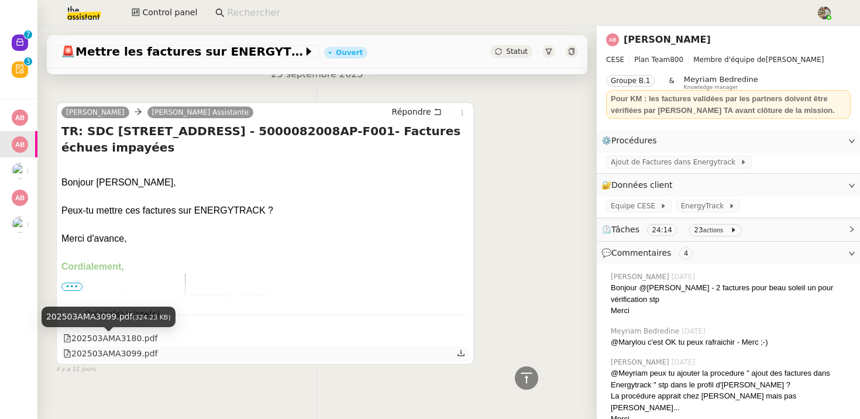
click at [127, 347] on div "202503AMA3099.pdf" at bounding box center [110, 353] width 94 height 13
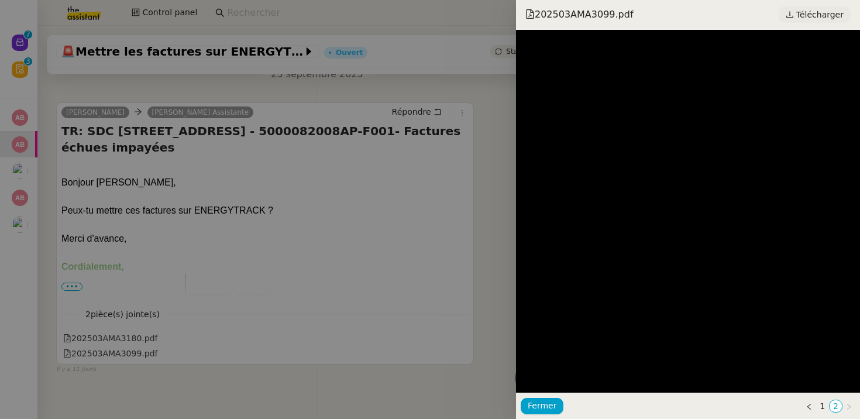
click at [839, 16] on span "Télécharger" at bounding box center [819, 14] width 47 height 15
click at [119, 178] on div at bounding box center [430, 209] width 860 height 419
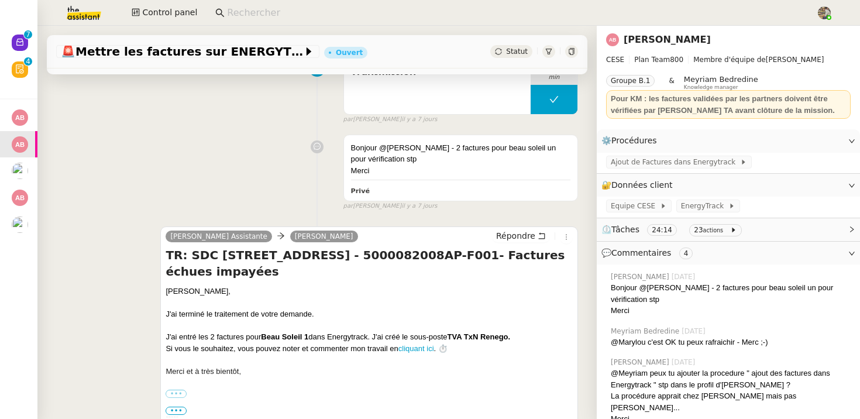
scroll to position [0, 0]
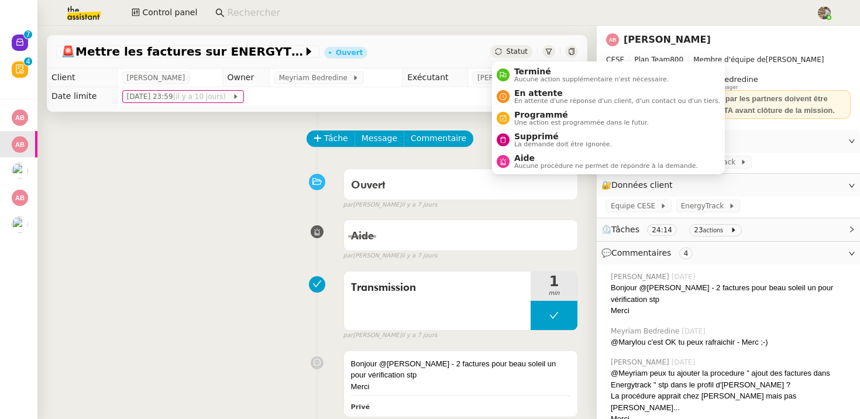
click at [516, 47] on span "Statut" at bounding box center [517, 51] width 22 height 8
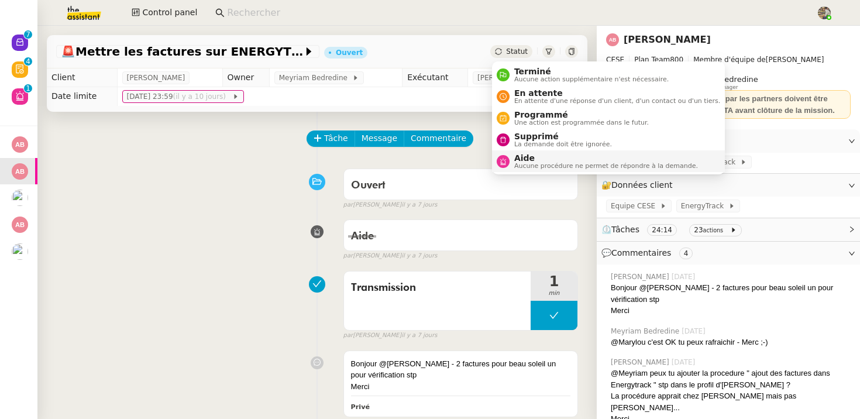
click at [526, 160] on span "Aide" at bounding box center [606, 157] width 184 height 9
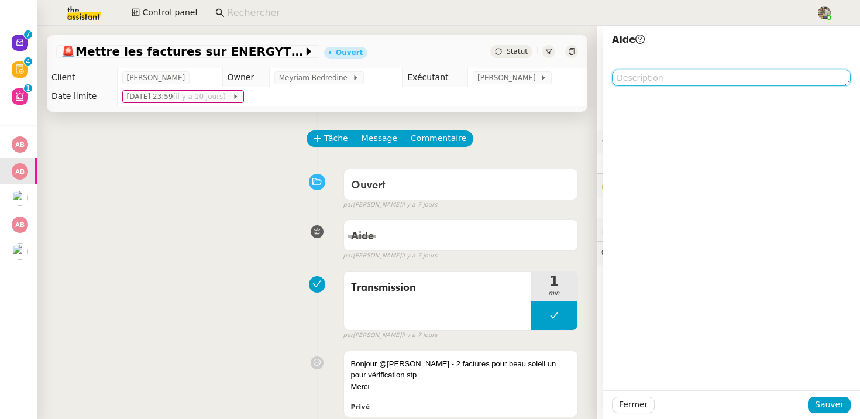
click at [638, 73] on textarea at bounding box center [731, 78] width 239 height 16
paste textarea "CHF TVA TxN RENEGO"
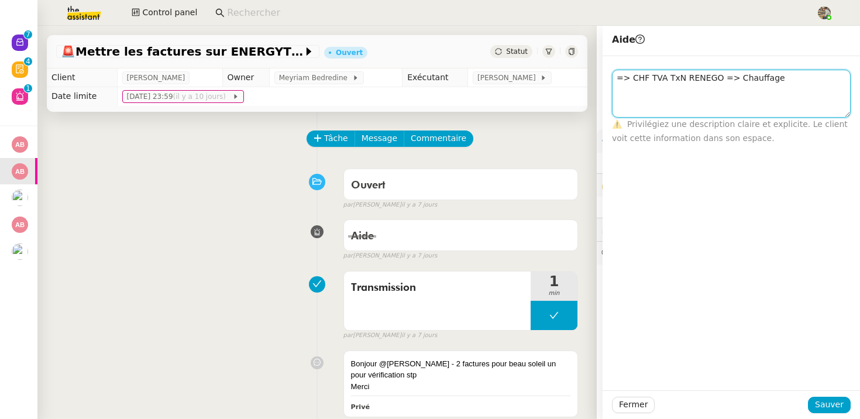
click at [648, 76] on textarea "=> CHF TVA TxN RENEGO => Chauffage" at bounding box center [731, 94] width 239 height 48
click at [628, 80] on textarea "=> CHF TVA TxN RENEGO => Chauffage" at bounding box center [731, 94] width 239 height 48
click at [632, 98] on textarea "=> CHF TVA TxN RENEGO => Chauffage" at bounding box center [731, 94] width 239 height 48
paste textarea "CHF"
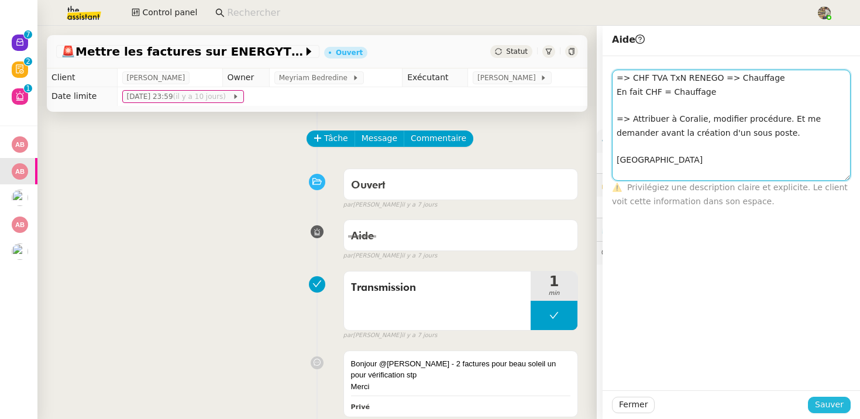
type textarea "=> CHF TVA TxN RENEGO => Chauffage En fait CHF = Chauffage => Attribuer à Coral…"
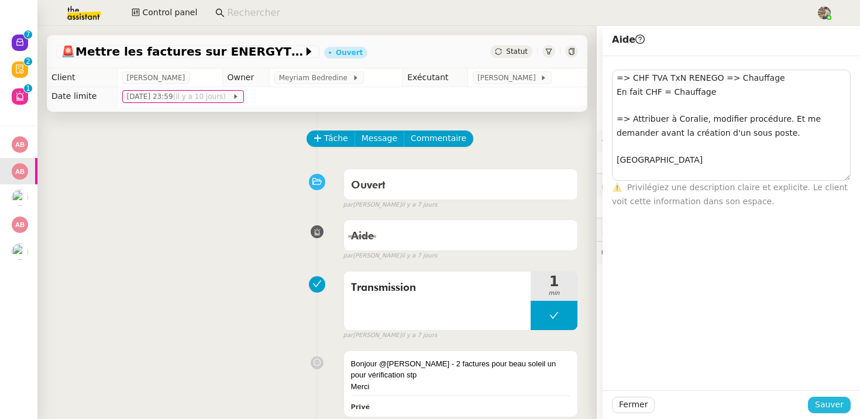
click at [835, 403] on span "Sauver" at bounding box center [829, 404] width 29 height 13
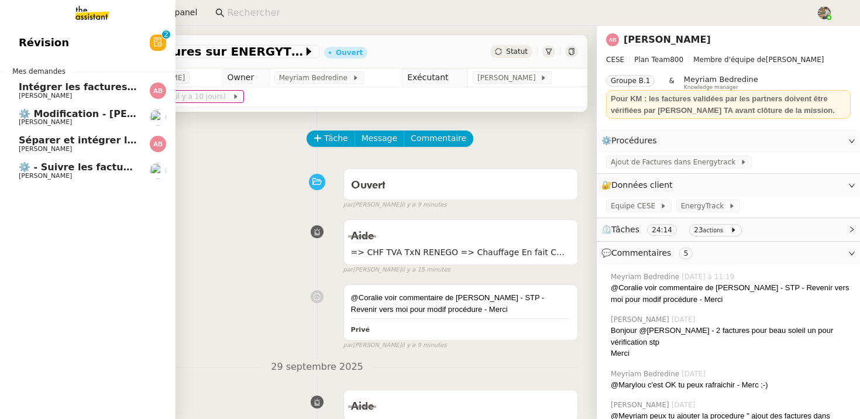
click at [25, 173] on span "[PERSON_NAME]" at bounding box center [45, 176] width 53 height 8
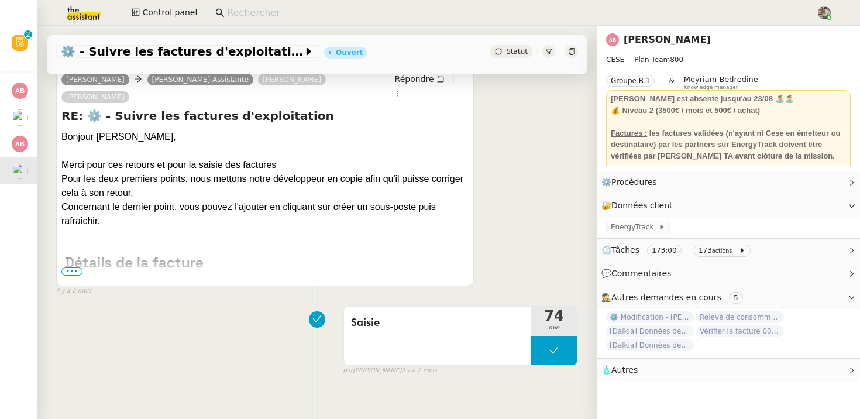
scroll to position [4602, 0]
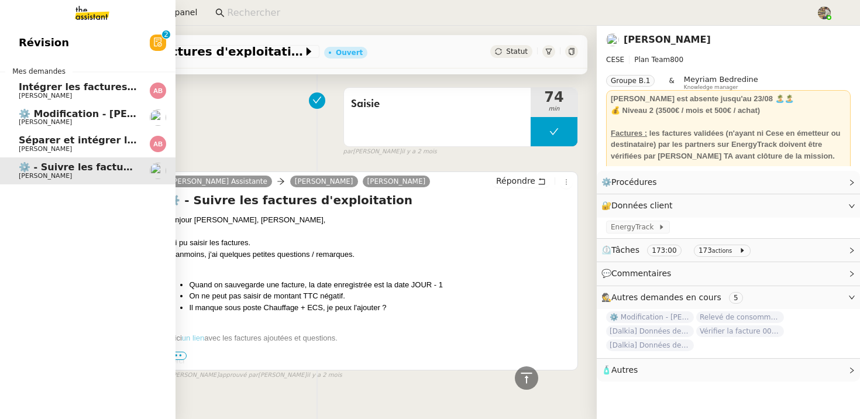
scroll to position [1656, 0]
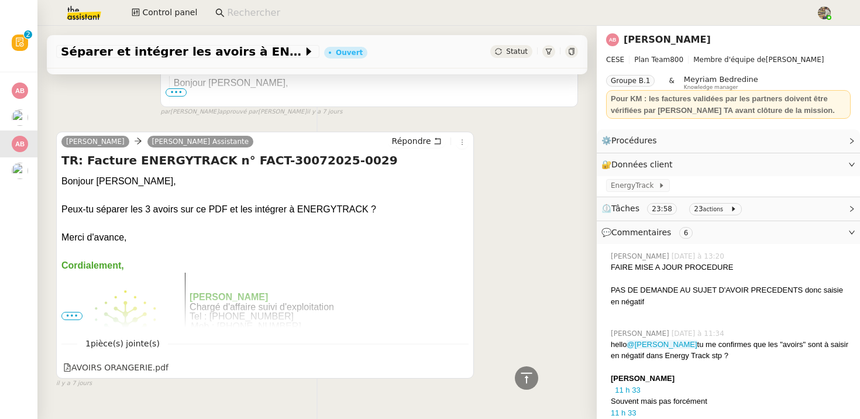
click at [571, 51] on icon at bounding box center [571, 51] width 7 height 7
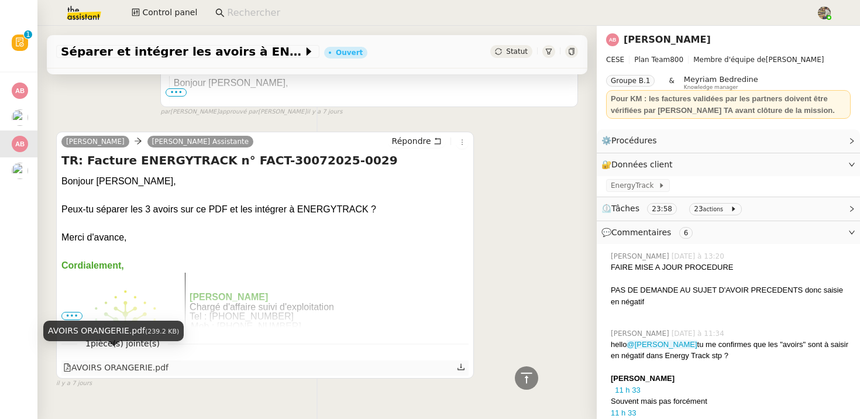
click at [133, 361] on div "AVOIRS ORANGERIE.pdf" at bounding box center [115, 367] width 105 height 13
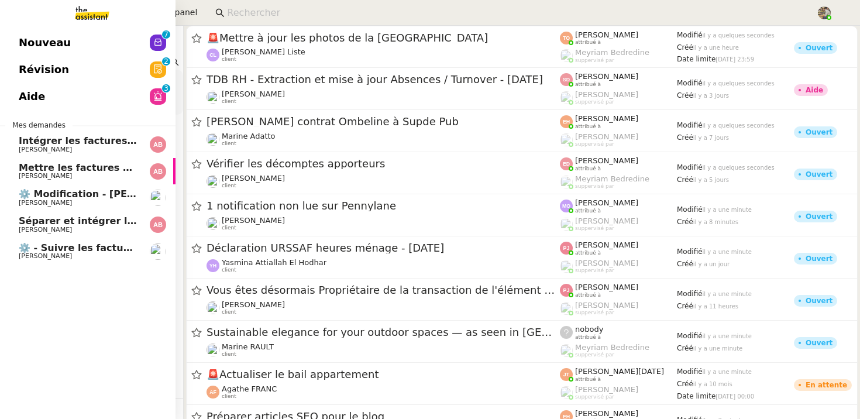
click at [44, 230] on span "[PERSON_NAME]" at bounding box center [45, 230] width 53 height 8
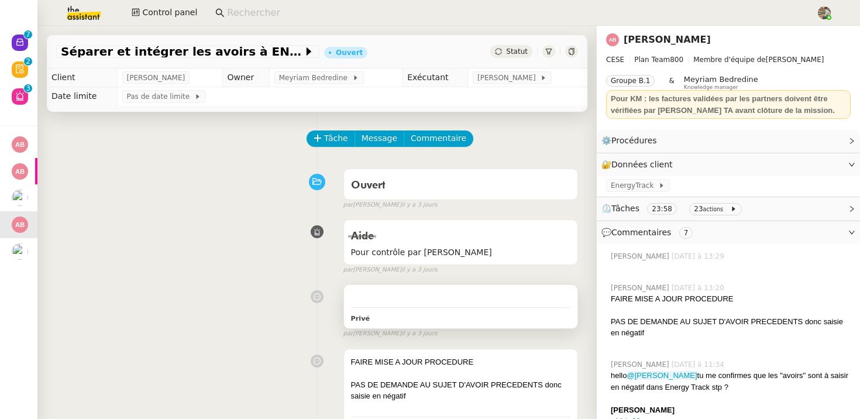
click at [454, 312] on div "Privé" at bounding box center [460, 317] width 219 height 13
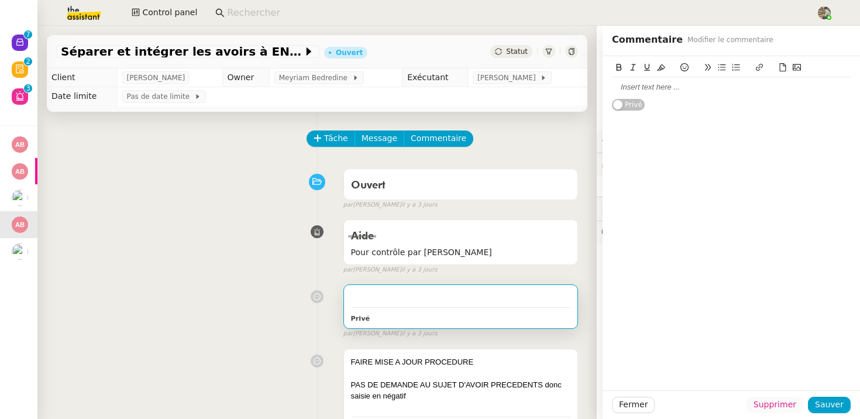
click at [777, 407] on span "Supprimer" at bounding box center [774, 404] width 43 height 13
click at [803, 371] on span "Ok" at bounding box center [806, 373] width 11 height 12
